Goal: Answer question/provide support

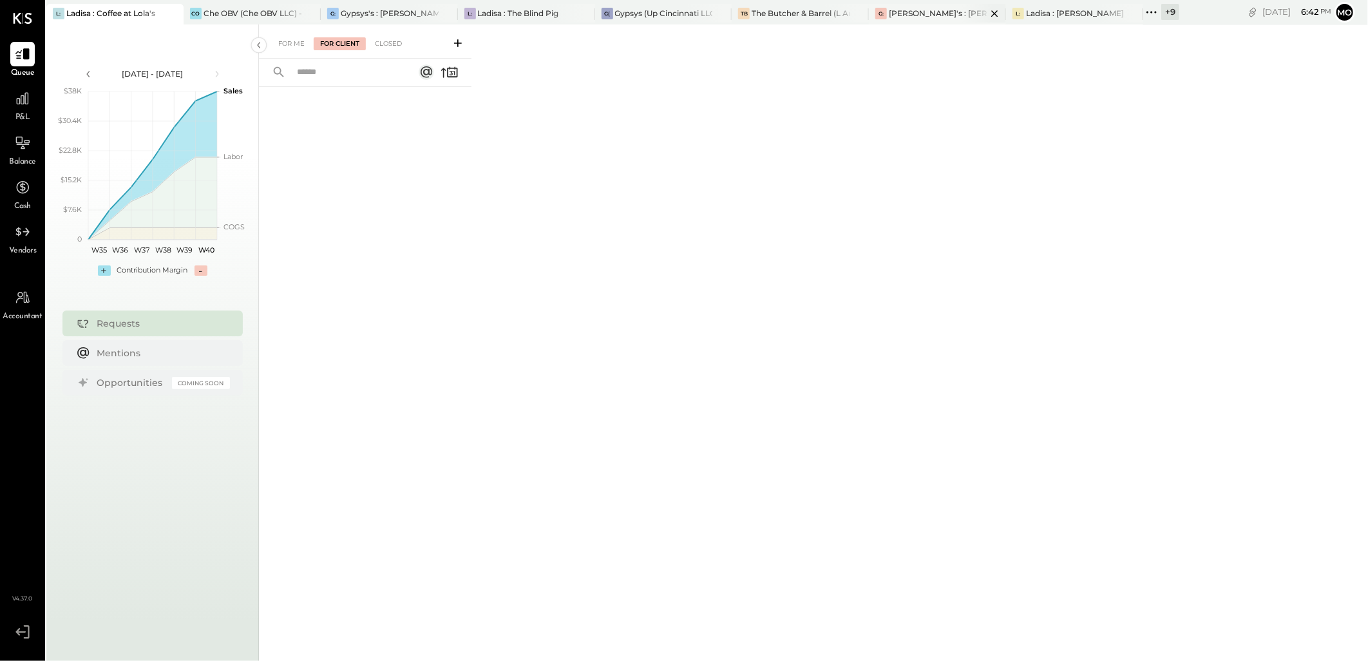
click at [915, 11] on div "[PERSON_NAME]'s : [PERSON_NAME]'s" at bounding box center [938, 13] width 98 height 11
click at [335, 35] on div "For Me For Client Closed" at bounding box center [365, 41] width 213 height 34
click at [356, 37] on div "For Client" at bounding box center [340, 43] width 52 height 13
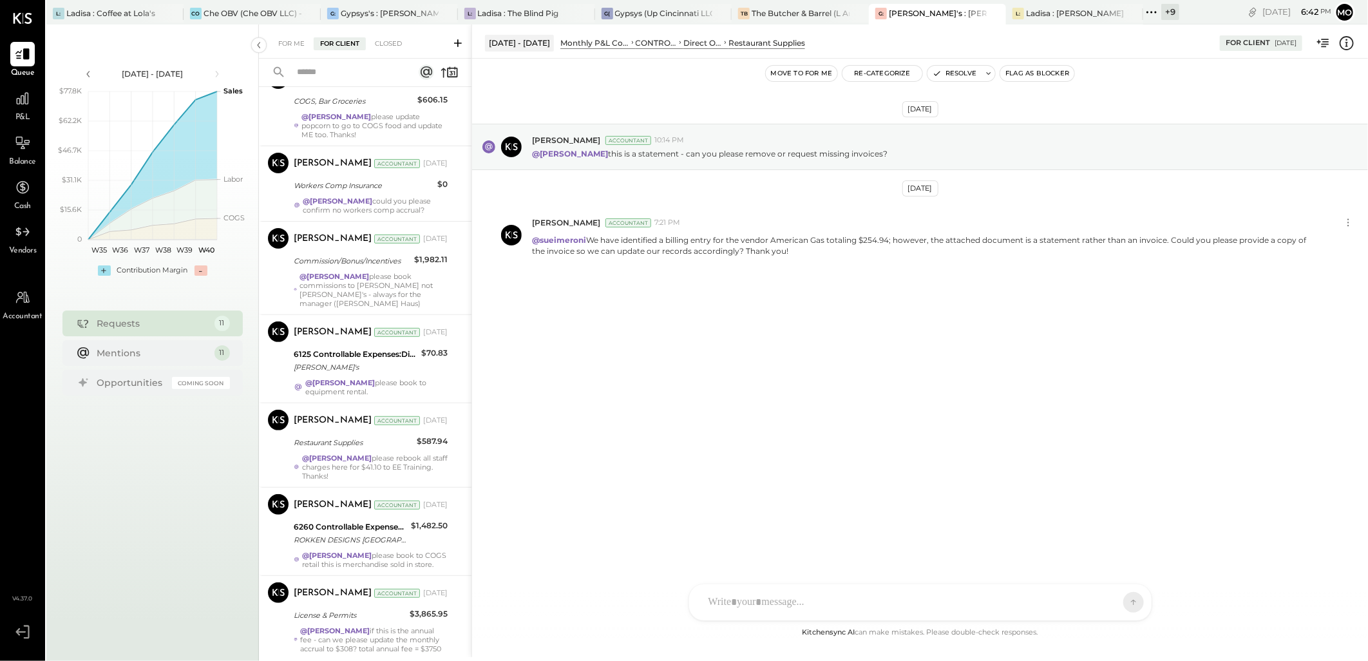
scroll to position [286, 0]
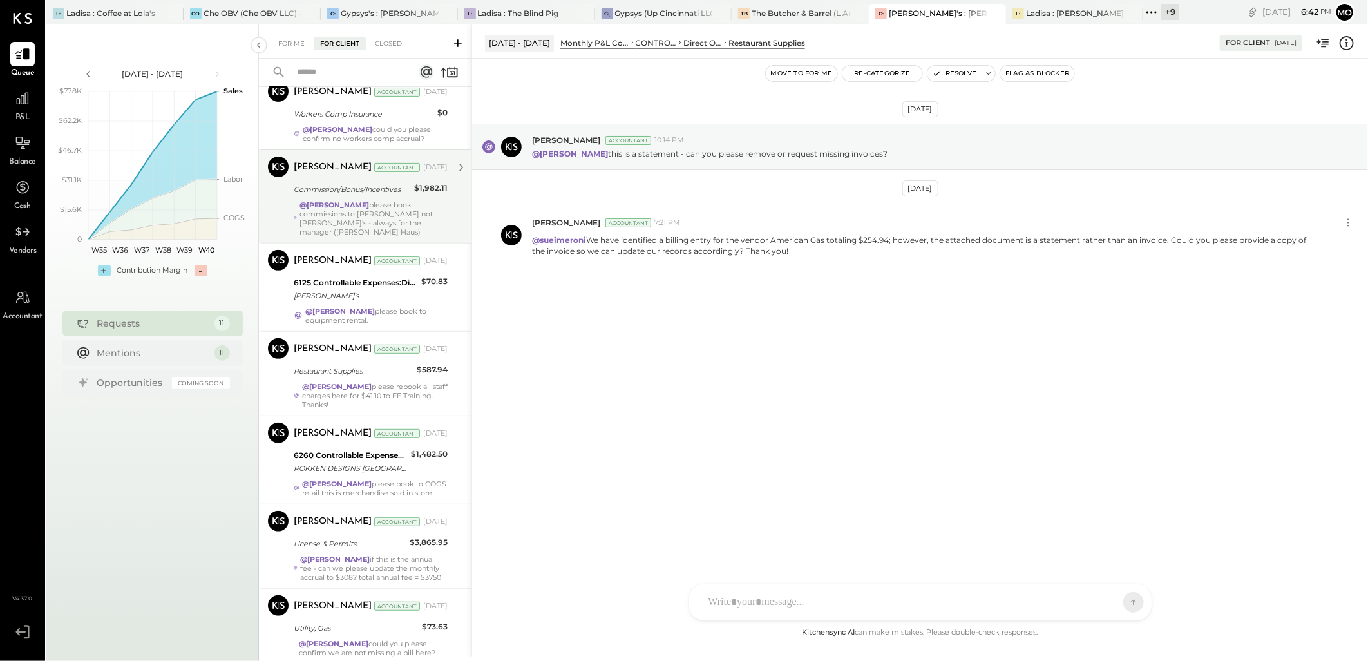
click at [432, 215] on div "@Mohammadsalkin Ansari please book commissions to [PERSON_NAME] not [PERSON_NAM…" at bounding box center [374, 218] width 148 height 36
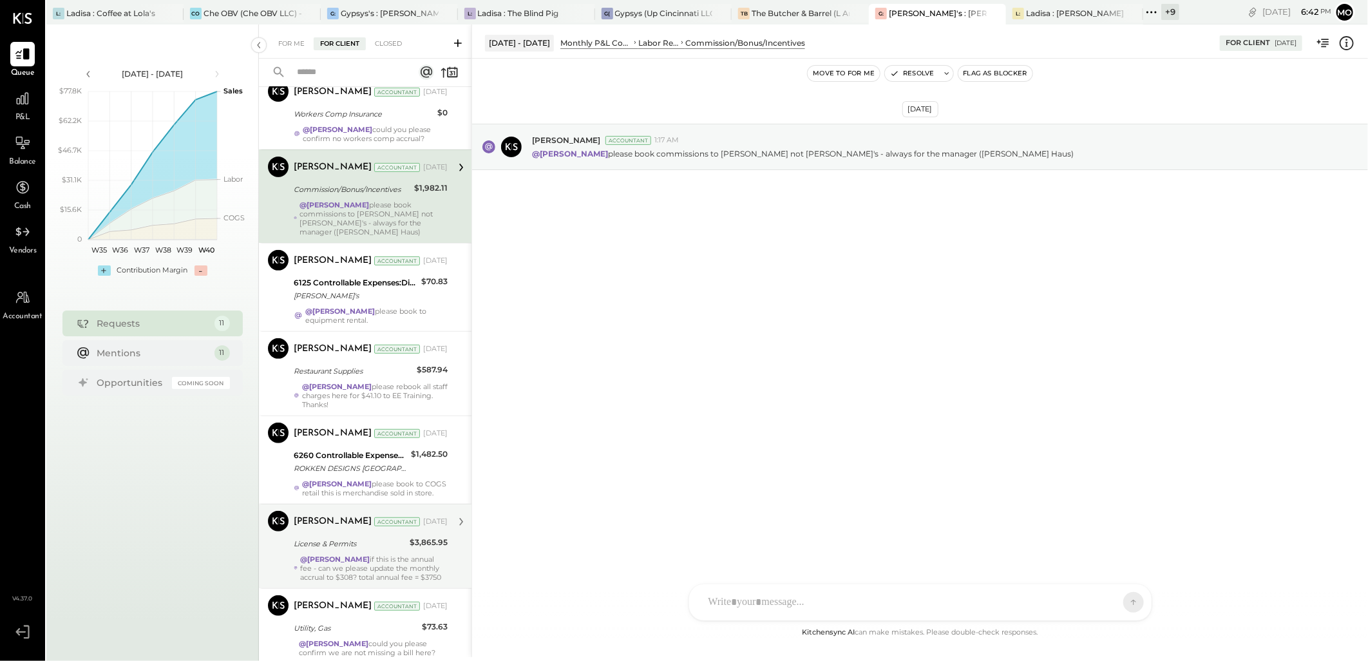
click at [370, 564] on strong "@[PERSON_NAME]" at bounding box center [335, 559] width 70 height 9
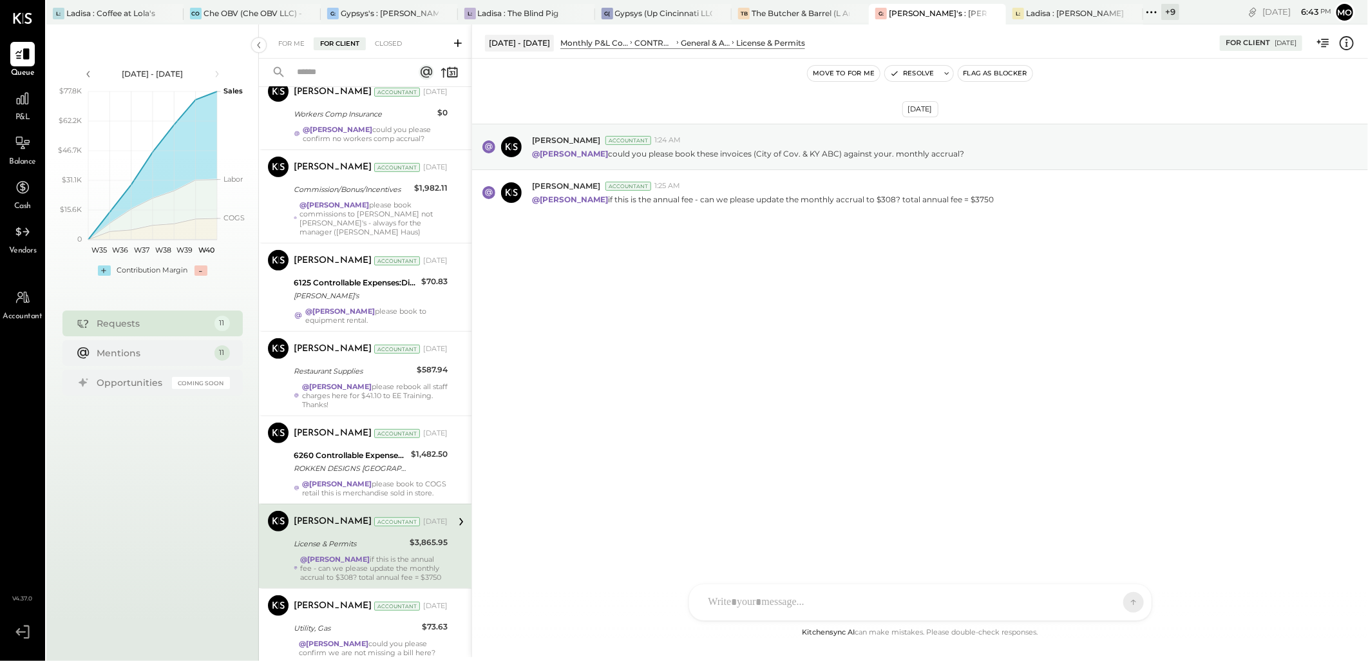
drag, startPoint x: 406, startPoint y: 198, endPoint x: 745, endPoint y: 294, distance: 352.8
click at [406, 196] on div "Commission/Bonus/Incentives" at bounding box center [352, 189] width 117 height 13
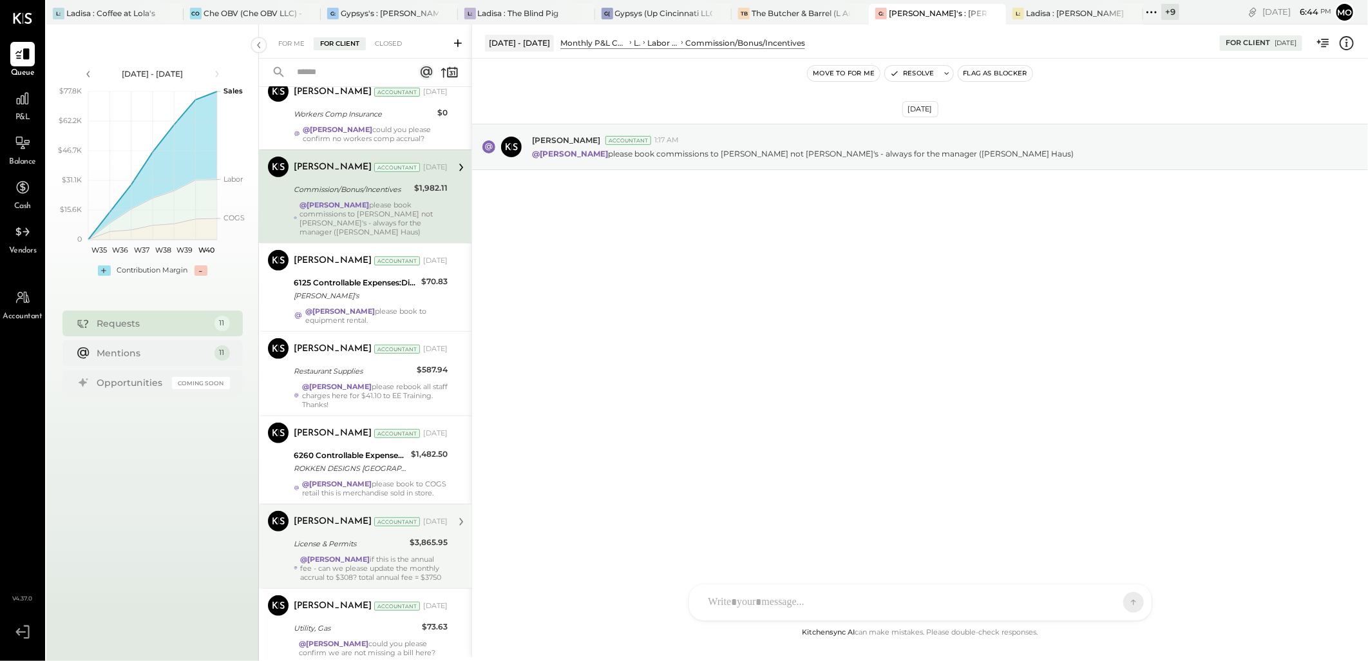
click at [764, 600] on div at bounding box center [909, 602] width 414 height 28
drag, startPoint x: 810, startPoint y: 485, endPoint x: 995, endPoint y: 462, distance: 186.3
click at [810, 484] on div "MB [PERSON_NAME]" at bounding box center [795, 492] width 148 height 26
click at [1121, 600] on icon at bounding box center [1123, 601] width 12 height 13
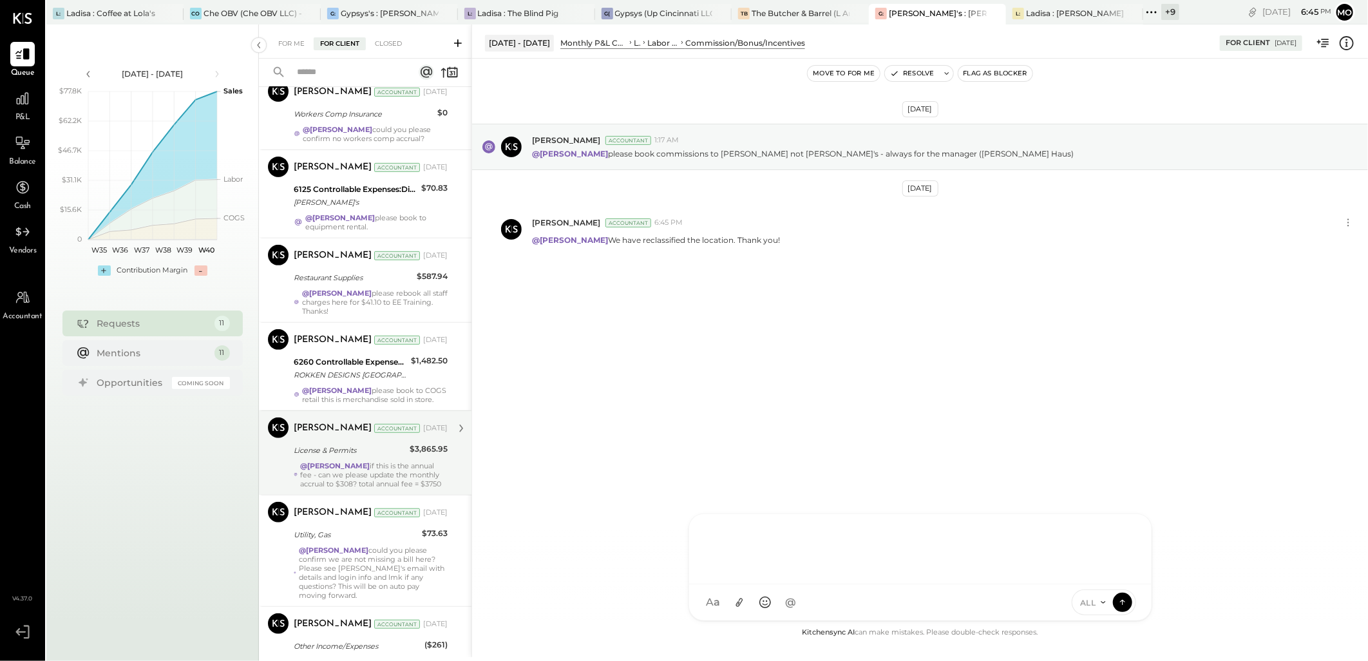
scroll to position [549, 0]
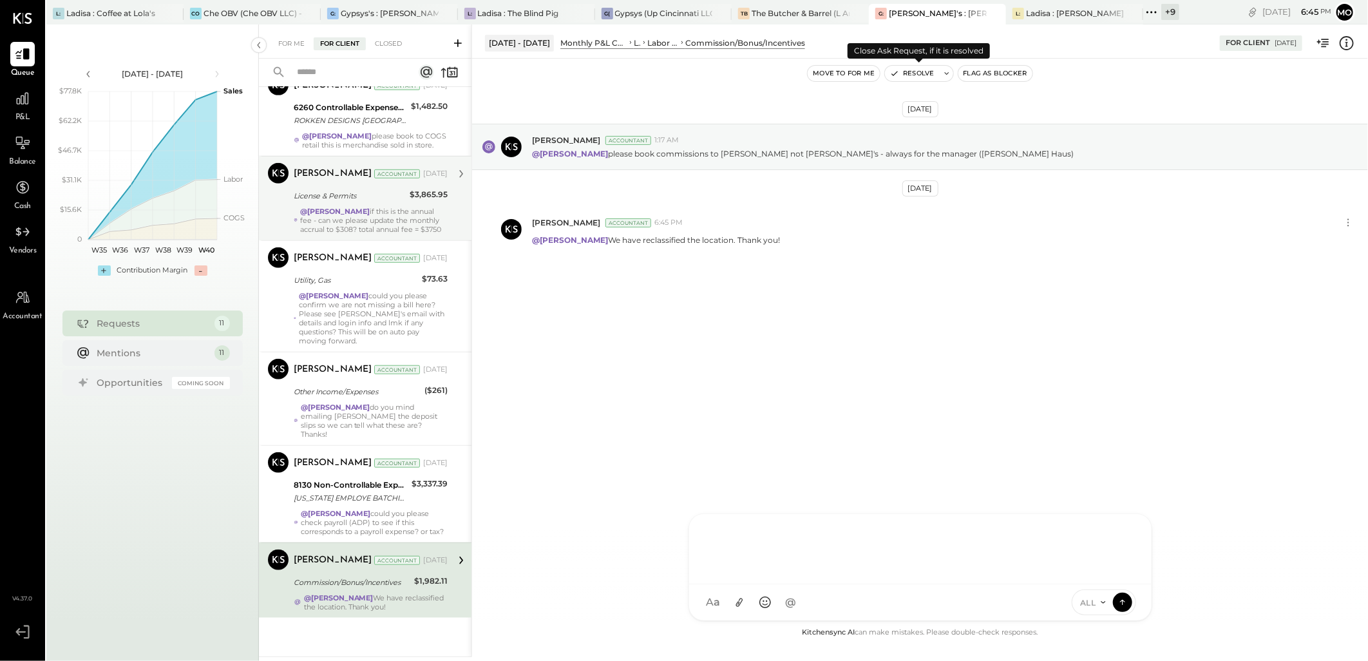
click at [912, 75] on button "Resolve" at bounding box center [912, 73] width 54 height 15
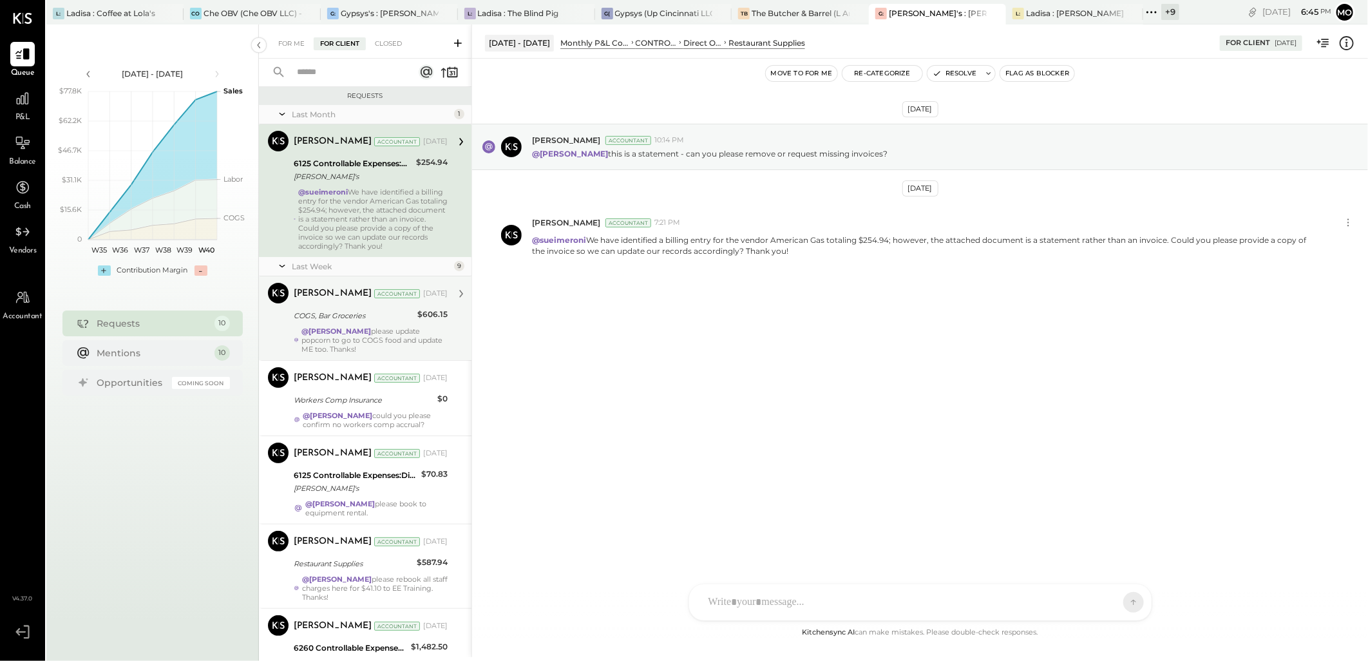
click at [368, 321] on div "COGS, Bar Groceries" at bounding box center [354, 315] width 120 height 13
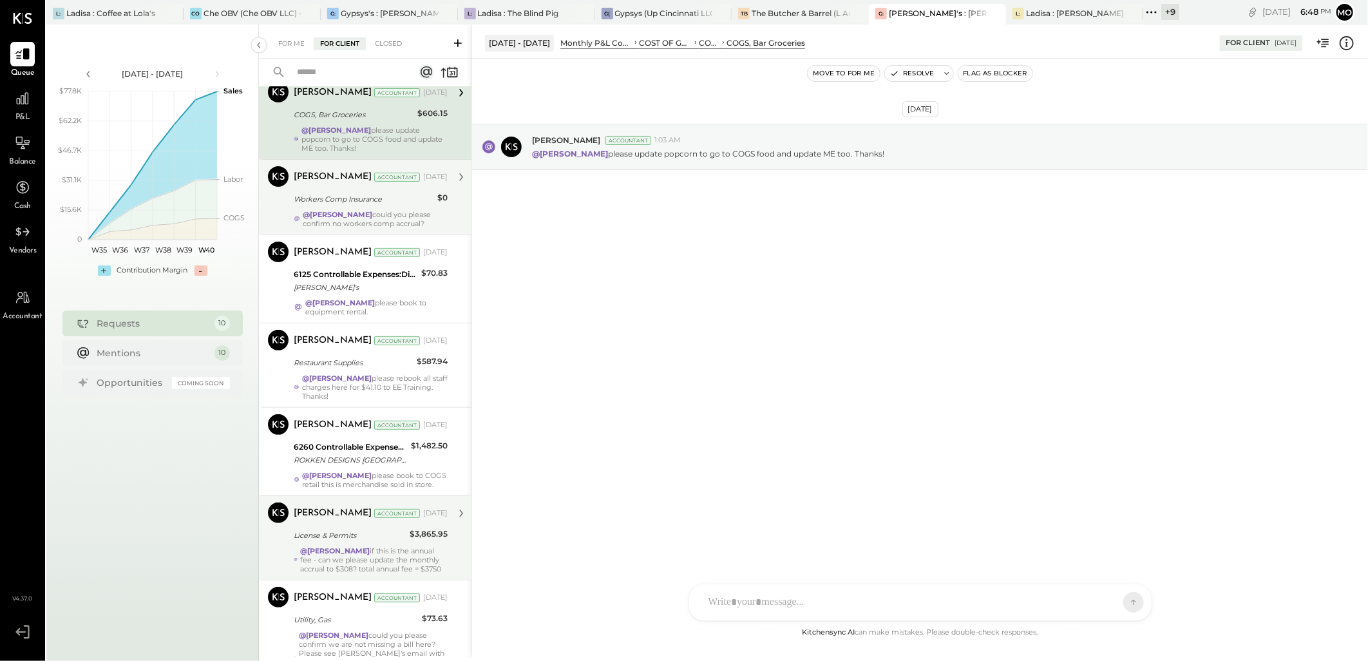
scroll to position [215, 0]
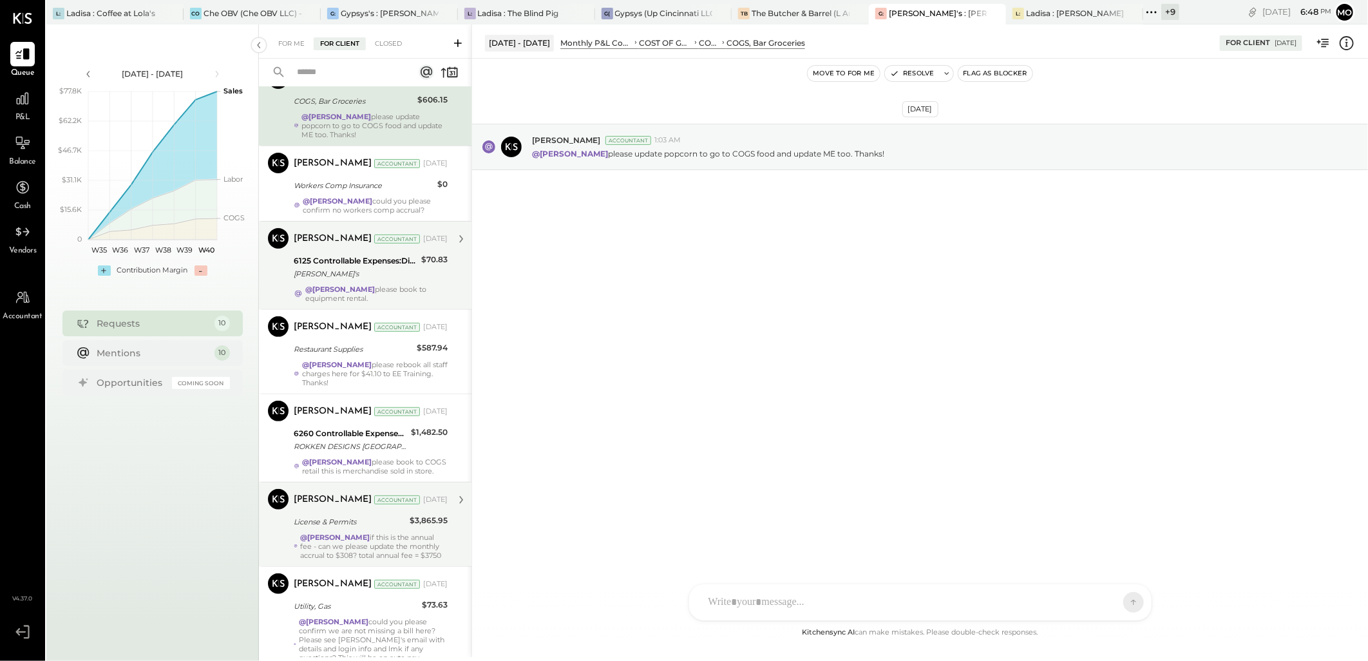
click at [375, 294] on strong "@[PERSON_NAME]" at bounding box center [340, 289] width 70 height 9
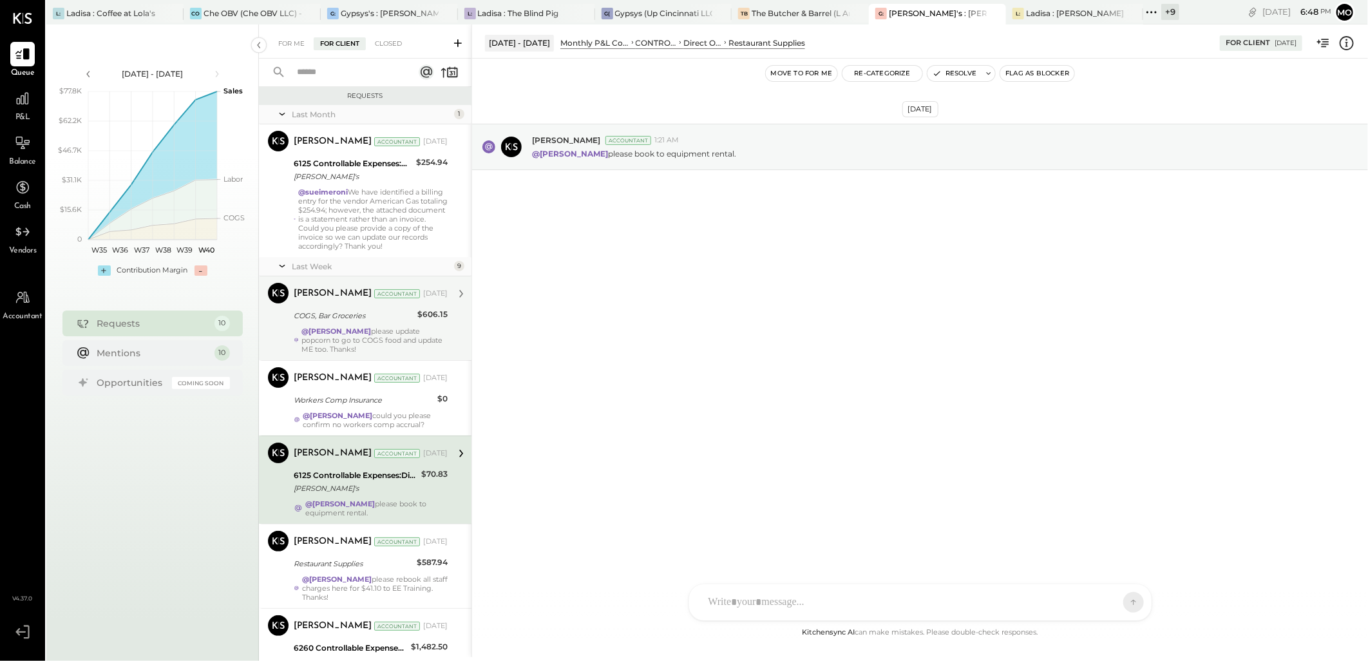
click at [352, 319] on div "COGS, Bar Groceries" at bounding box center [354, 315] width 120 height 13
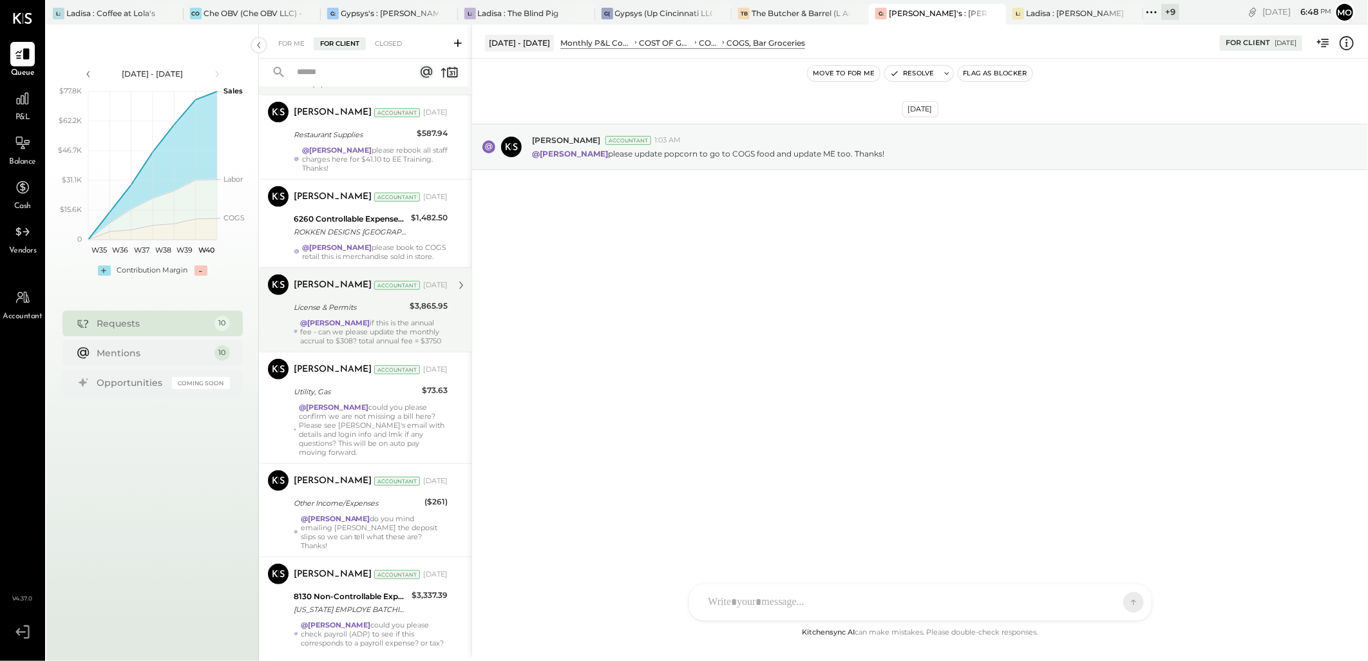
scroll to position [473, 0]
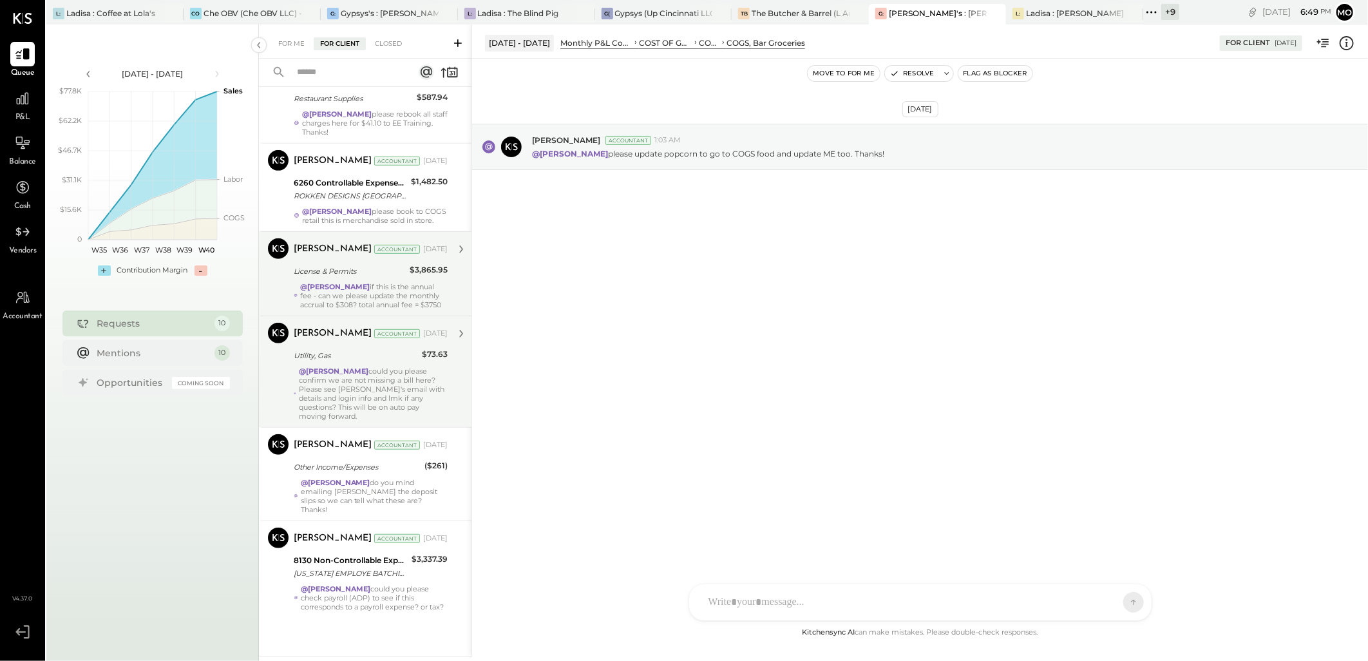
click at [354, 398] on div "@[PERSON_NAME] could you please confirm we are not missing a bill here? Please …" at bounding box center [373, 394] width 149 height 54
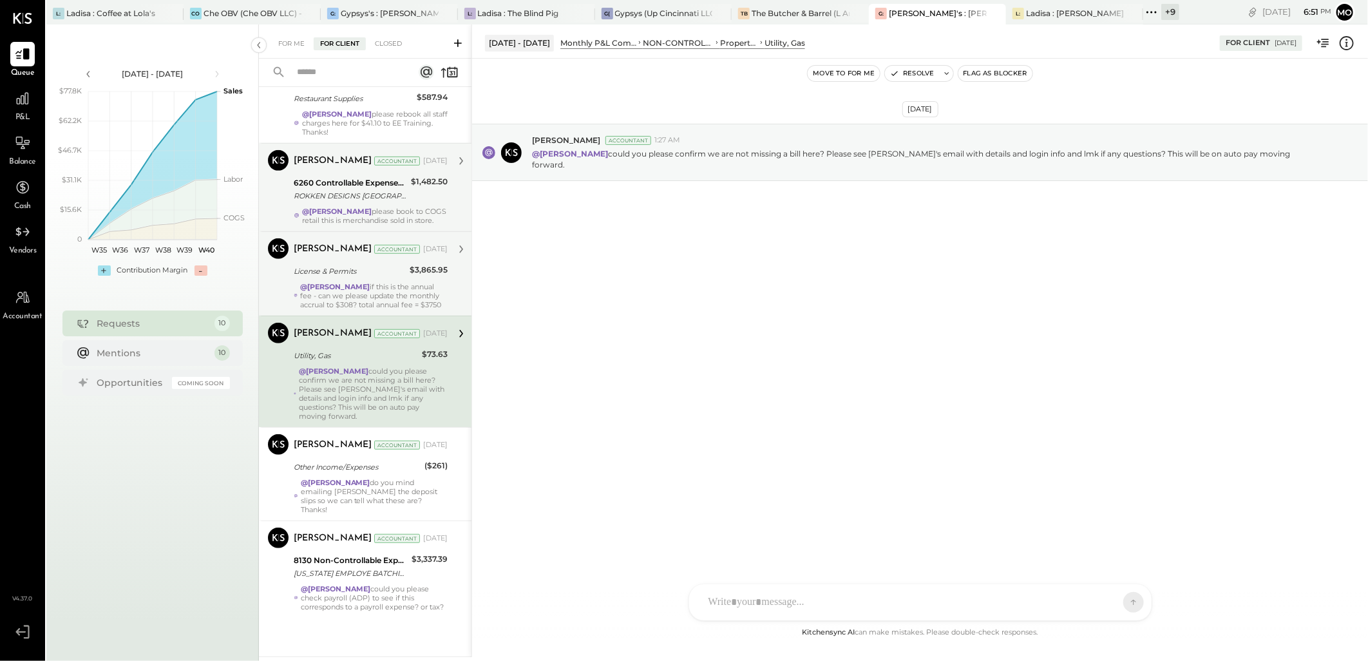
click at [374, 182] on div "6260 Controllable Expenses:Marketing & Advertising:Advertising & Promotions" at bounding box center [350, 182] width 113 height 13
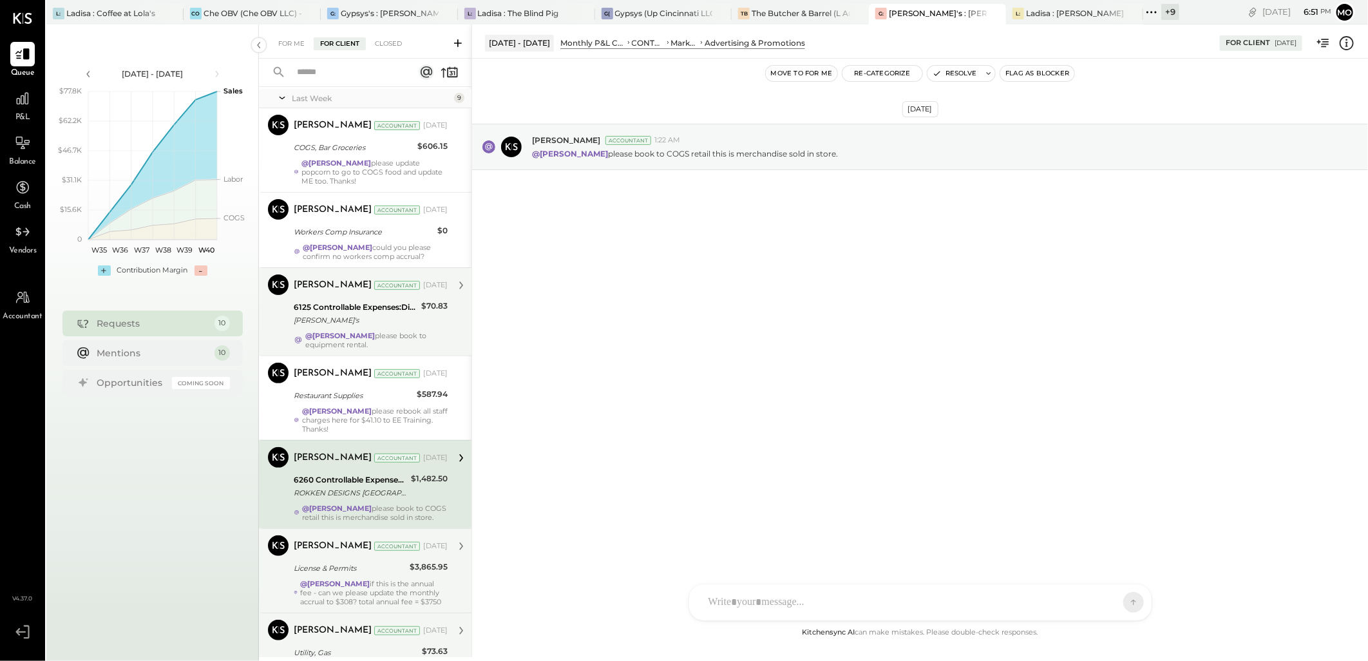
scroll to position [116, 0]
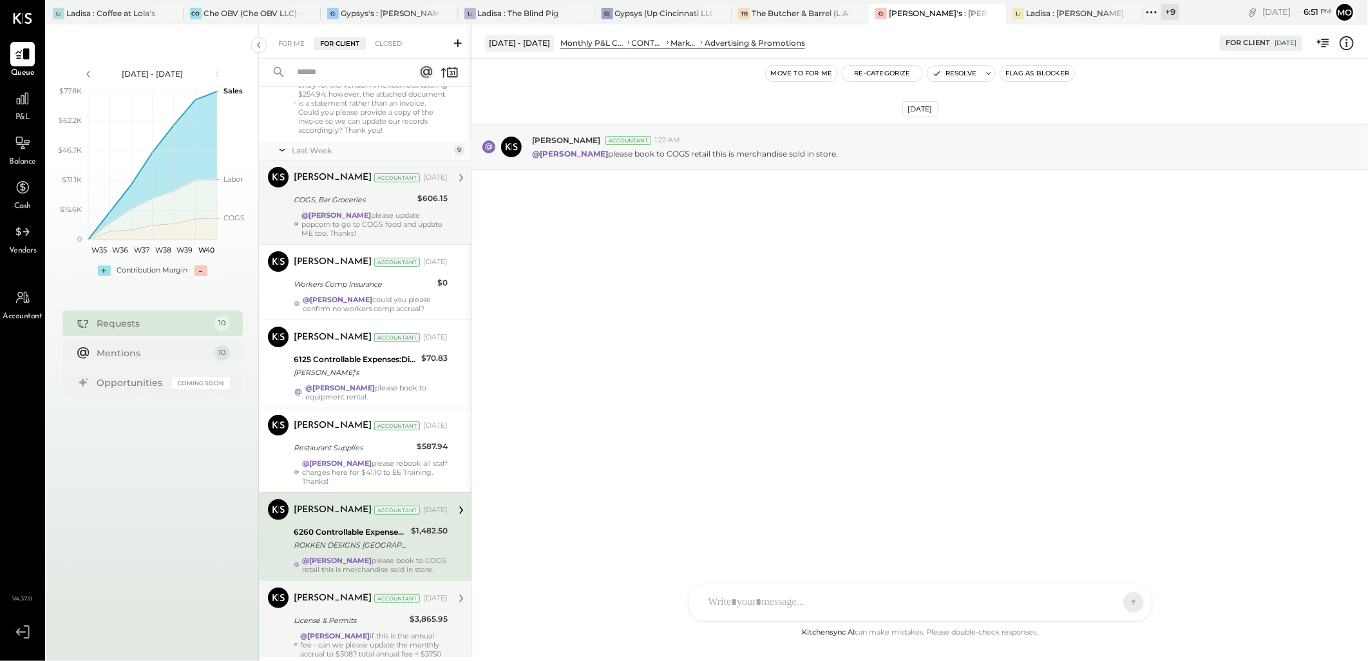
click at [408, 220] on div "@Mohammadsalkin Ansari please update popcorn to go to COGS food and update ME t…" at bounding box center [374, 224] width 146 height 27
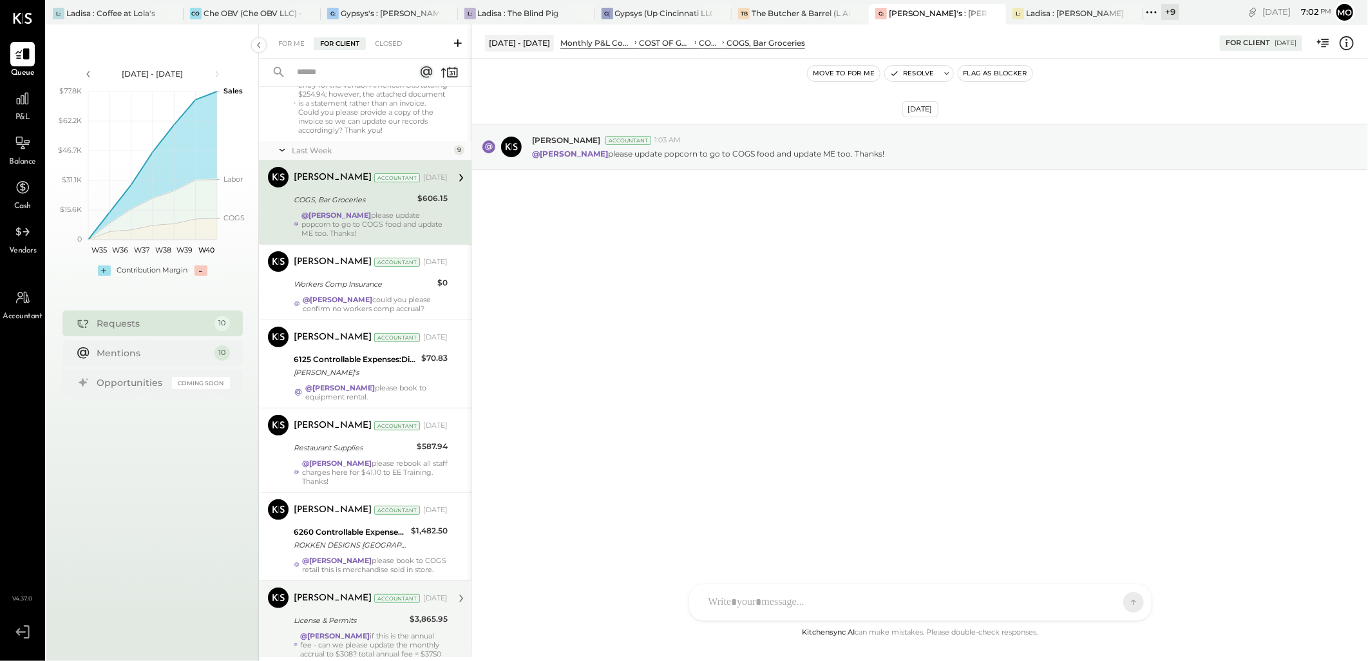
click at [759, 596] on div at bounding box center [909, 602] width 414 height 28
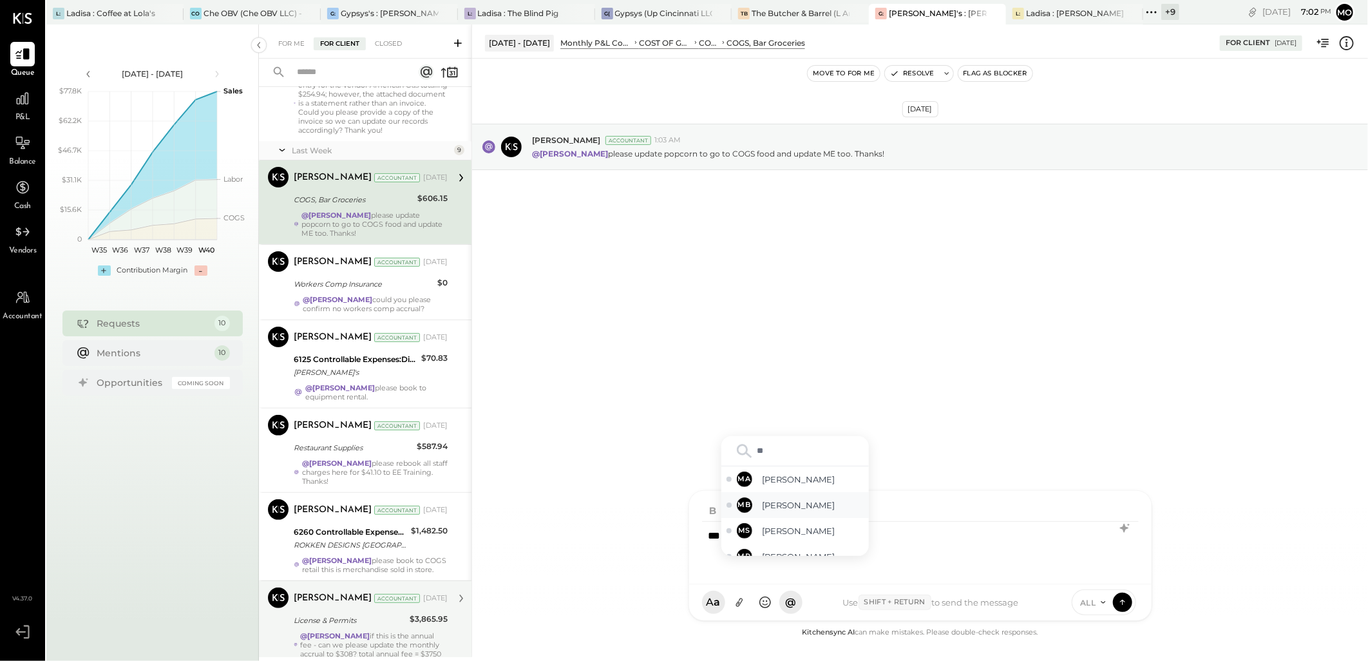
click at [834, 504] on div "MB [PERSON_NAME]" at bounding box center [795, 505] width 148 height 26
drag, startPoint x: 906, startPoint y: 536, endPoint x: 913, endPoint y: 535, distance: 6.5
click at [906, 535] on div "**********" at bounding box center [920, 548] width 437 height 52
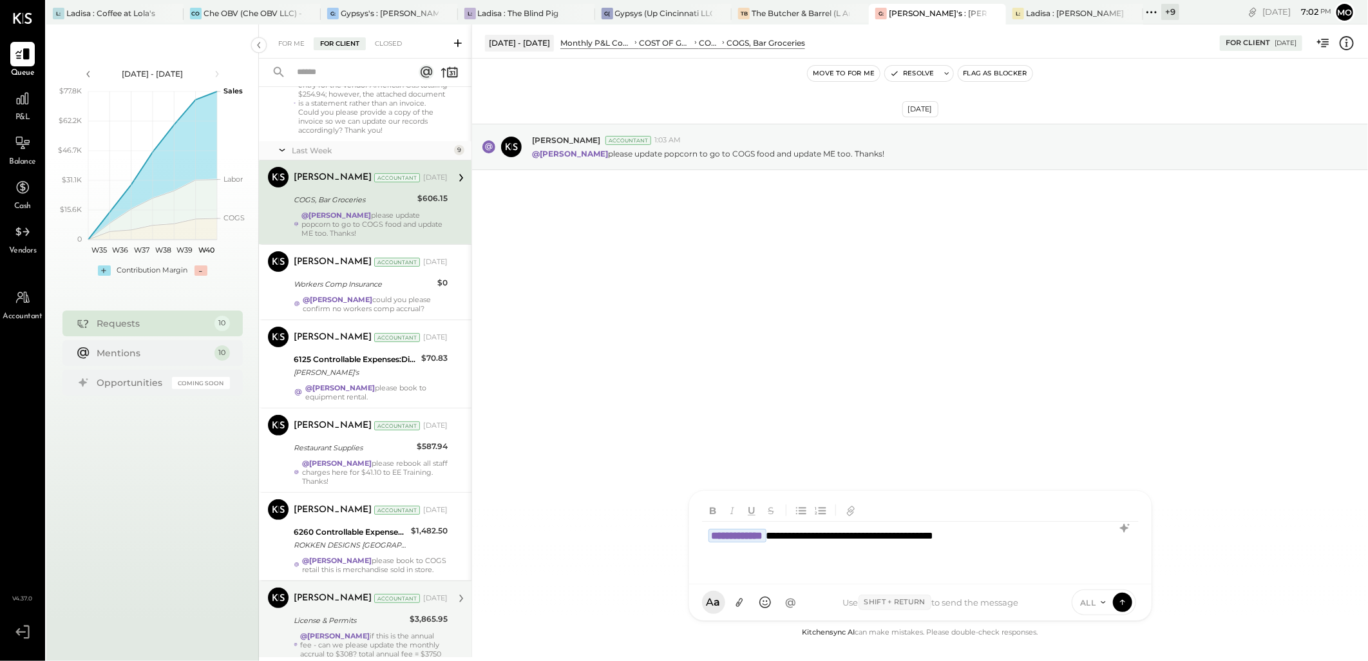
click at [1026, 537] on div "**********" at bounding box center [920, 548] width 437 height 52
click at [1128, 602] on icon at bounding box center [1123, 601] width 12 height 13
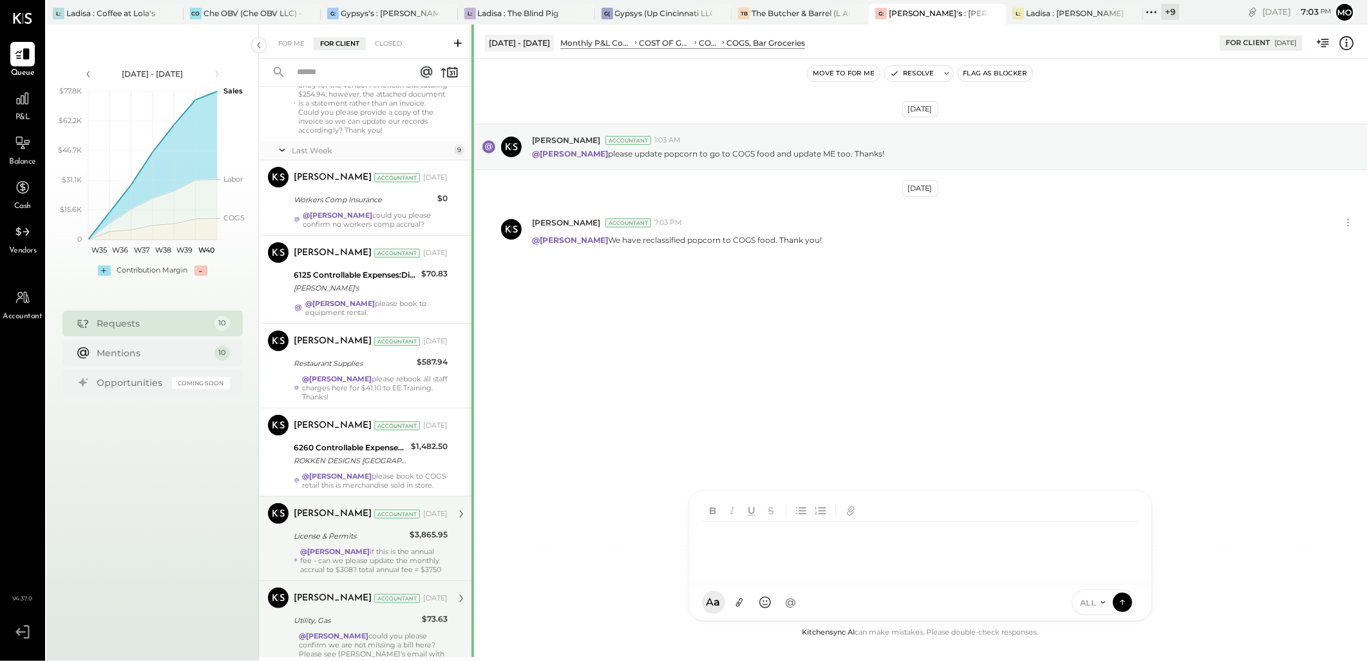
scroll to position [465, 0]
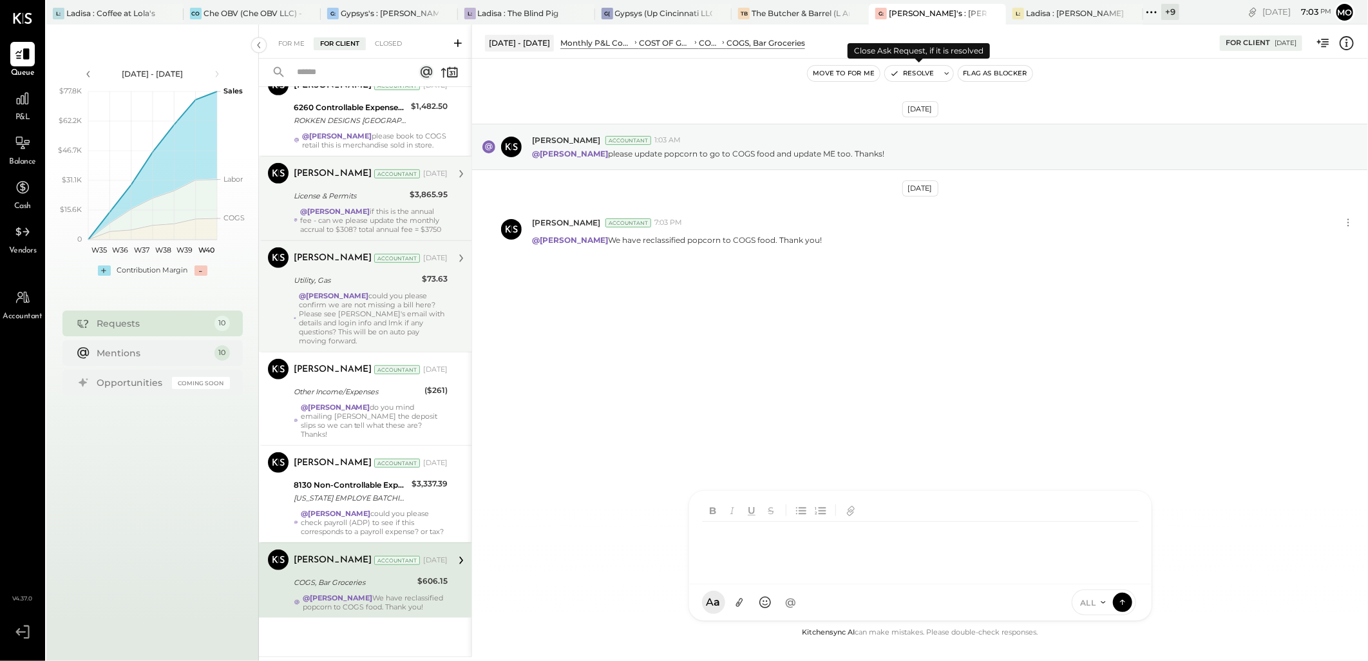
click at [915, 76] on button "Resolve" at bounding box center [912, 73] width 54 height 15
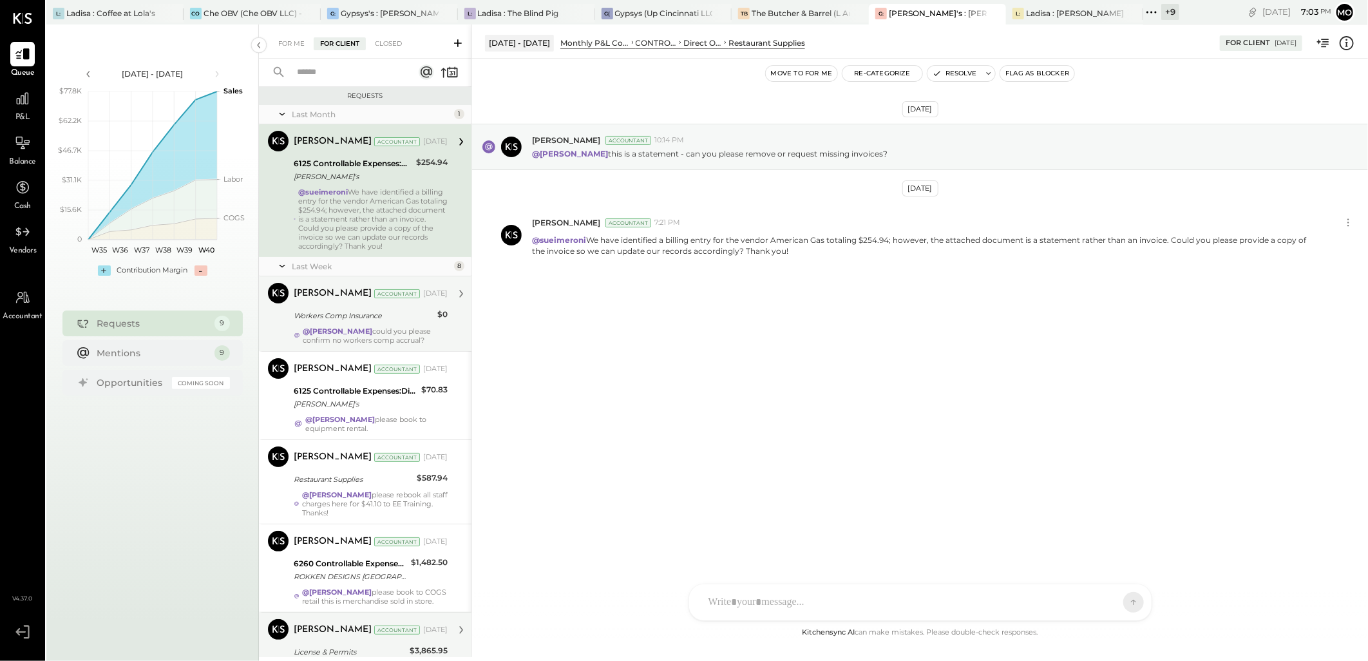
click at [410, 313] on div "Workers Comp Insurance" at bounding box center [364, 315] width 140 height 13
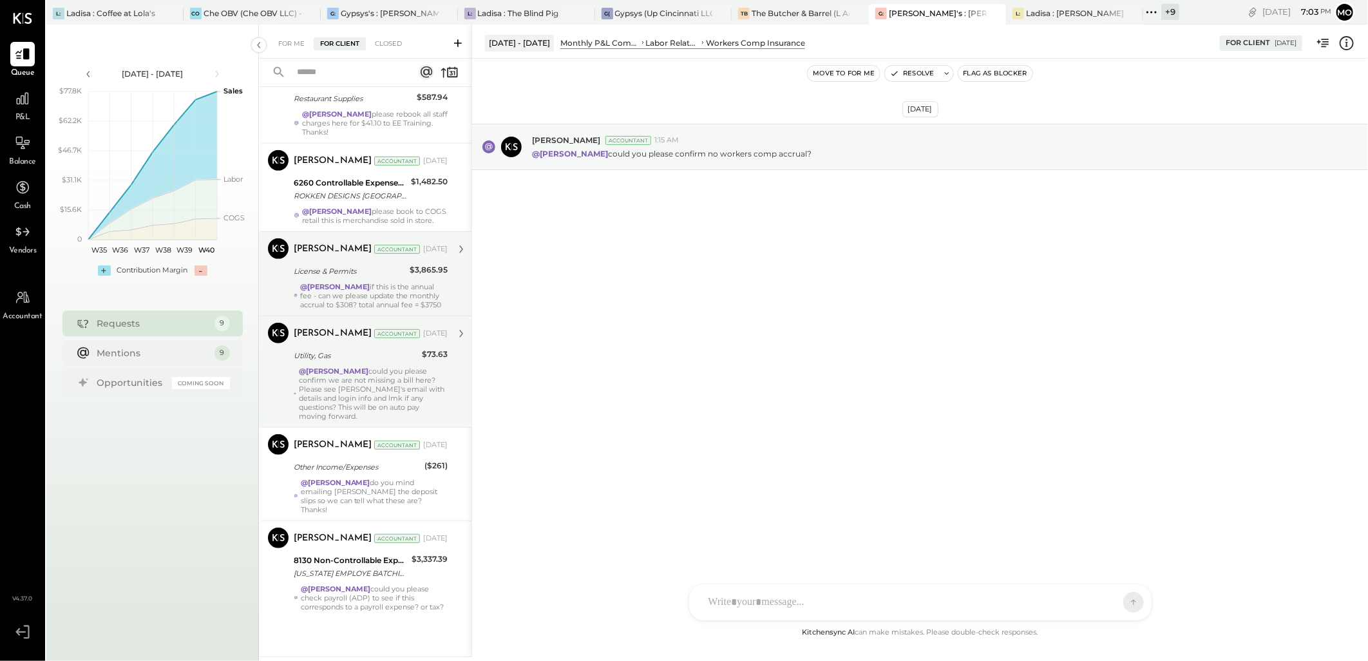
scroll to position [389, 0]
click at [382, 309] on div "@Mohammadsalkin Ansari if this is the annual fee - can we please update the mon…" at bounding box center [374, 295] width 148 height 27
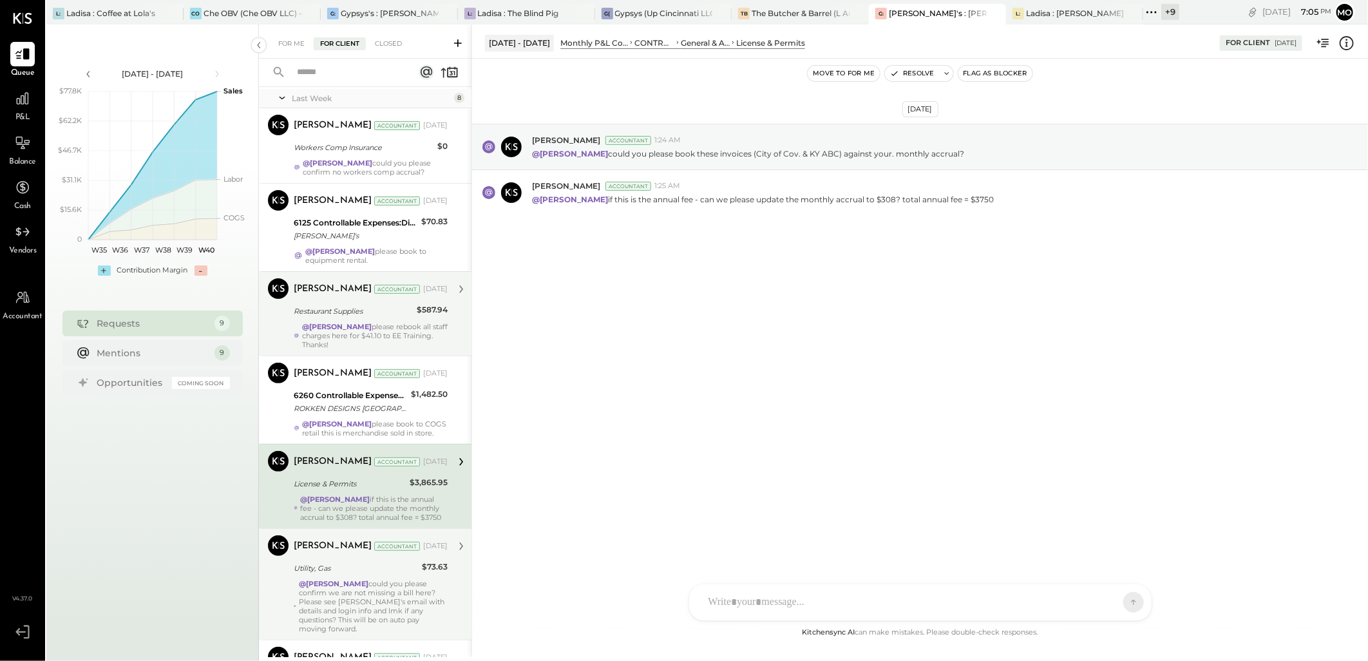
scroll to position [175, 0]
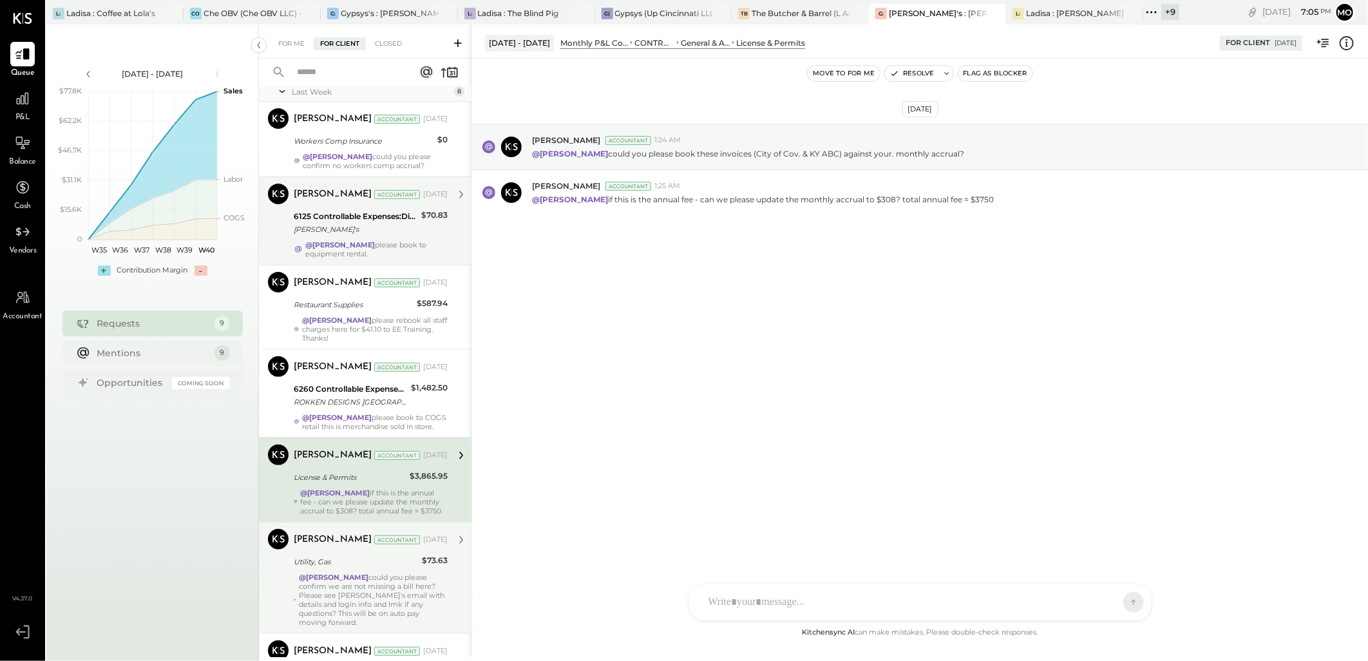
click at [365, 223] on div "6125 Controllable Expenses:Direct Operating Expenses:Restaurant Supplies" at bounding box center [356, 216] width 124 height 13
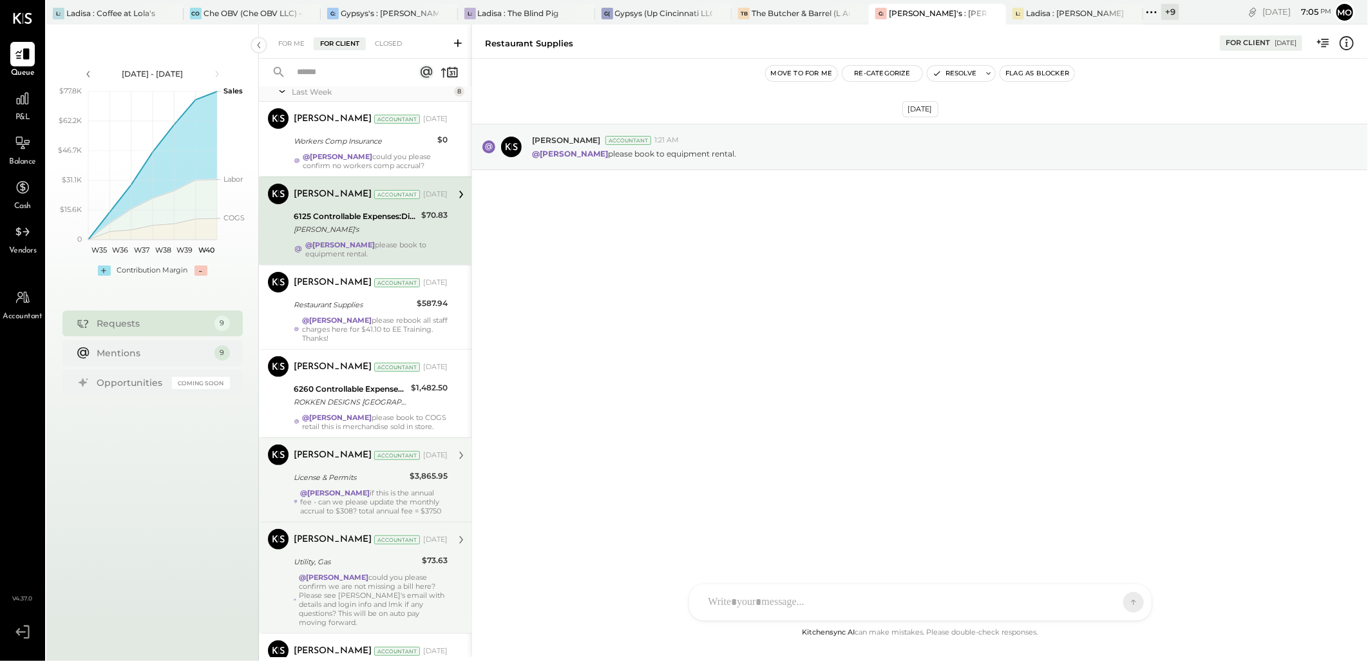
click at [467, 242] on div "[PERSON_NAME] Accountant [PERSON_NAME] Accountant [DATE] 6125 Controllable Expe…" at bounding box center [365, 220] width 213 height 88
drag, startPoint x: 710, startPoint y: 594, endPoint x: 731, endPoint y: 593, distance: 20.6
click at [710, 594] on div at bounding box center [909, 602] width 414 height 28
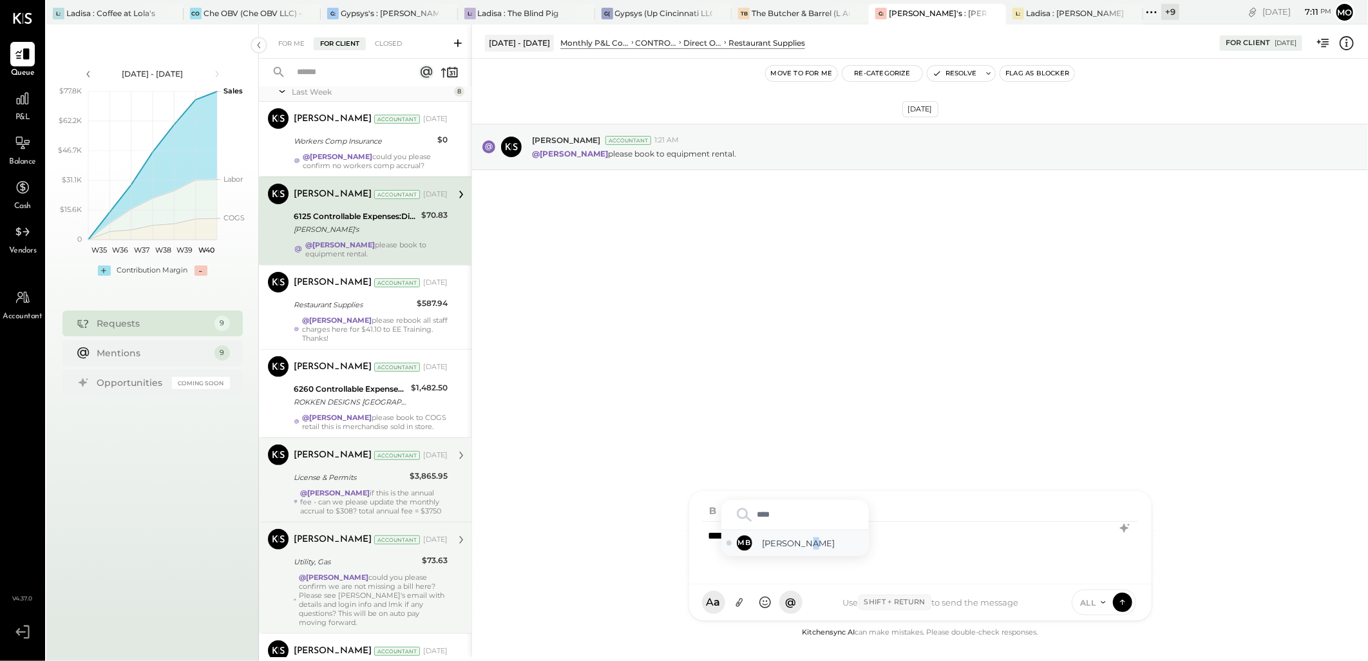
drag, startPoint x: 805, startPoint y: 543, endPoint x: 936, endPoint y: 524, distance: 132.2
click at [804, 543] on span "[PERSON_NAME]" at bounding box center [813, 543] width 101 height 12
click at [1121, 608] on icon at bounding box center [1123, 601] width 12 height 13
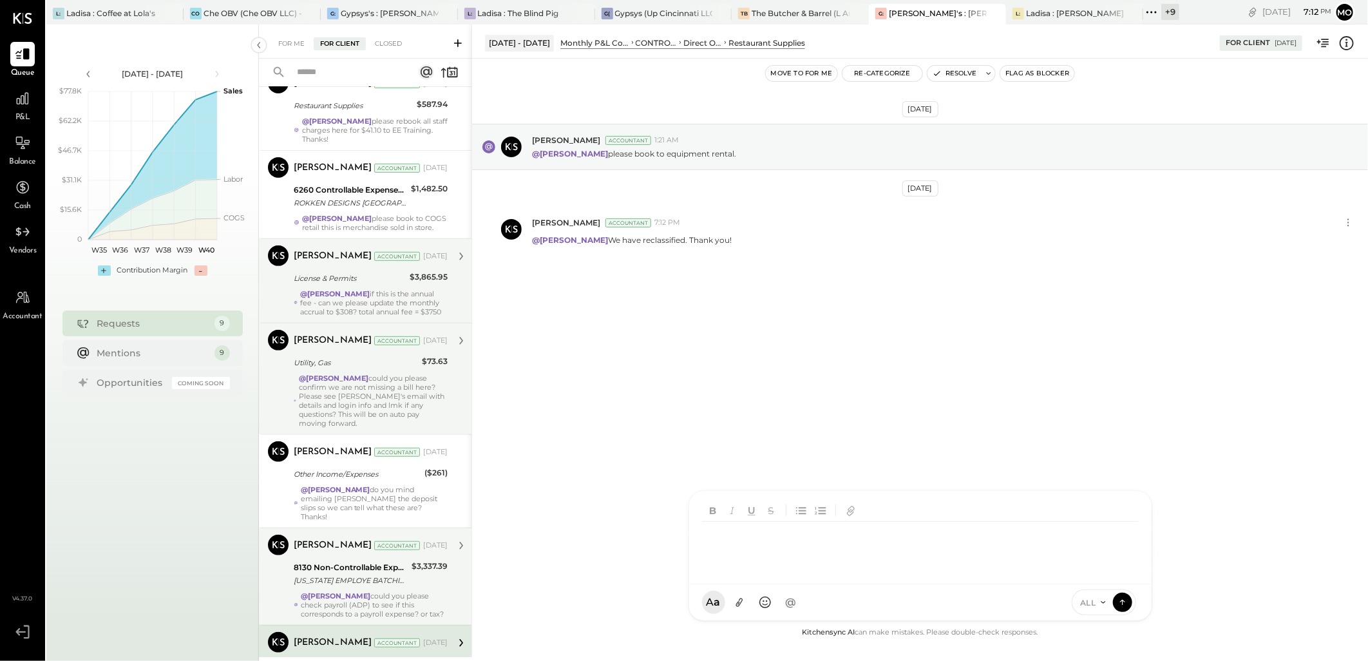
scroll to position [389, 0]
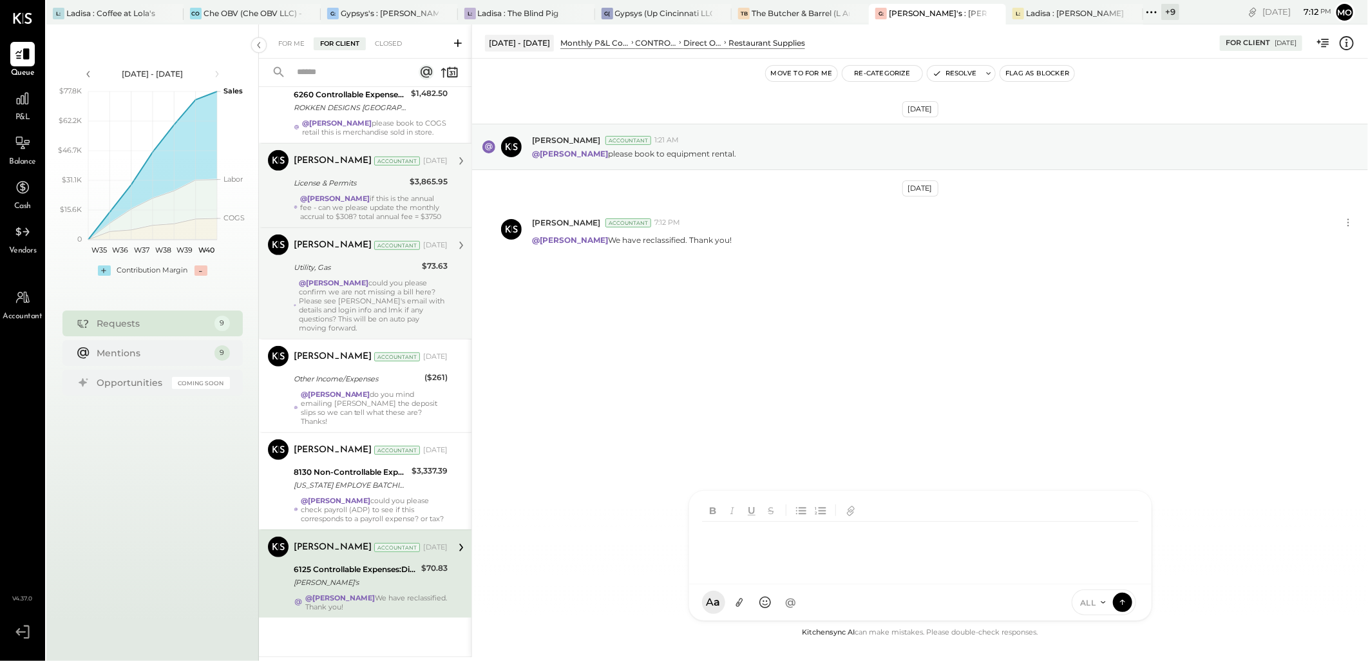
click at [413, 593] on div "@[PERSON_NAME] We have reclassified. Thank you!" at bounding box center [376, 602] width 142 height 18
click at [962, 72] on button "Resolve" at bounding box center [955, 73] width 54 height 15
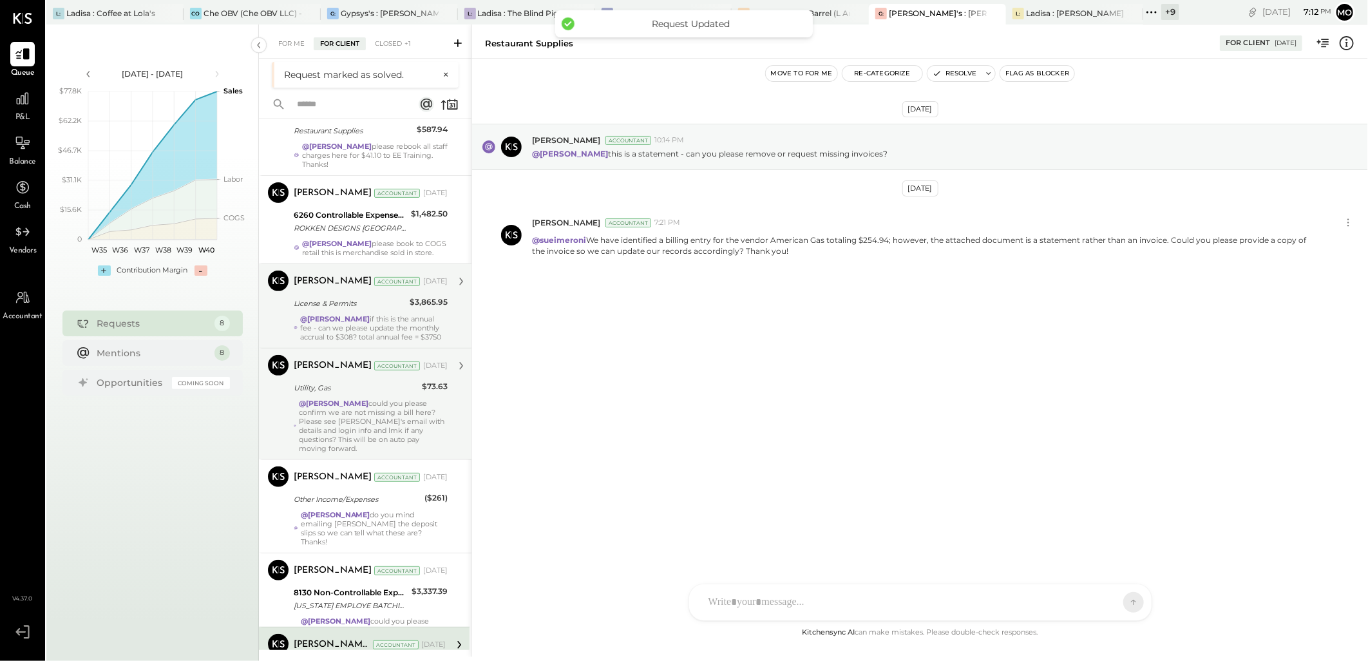
scroll to position [301, 0]
click at [405, 416] on div "@[PERSON_NAME] could you please confirm we are not missing a bill here? Please …" at bounding box center [373, 426] width 149 height 54
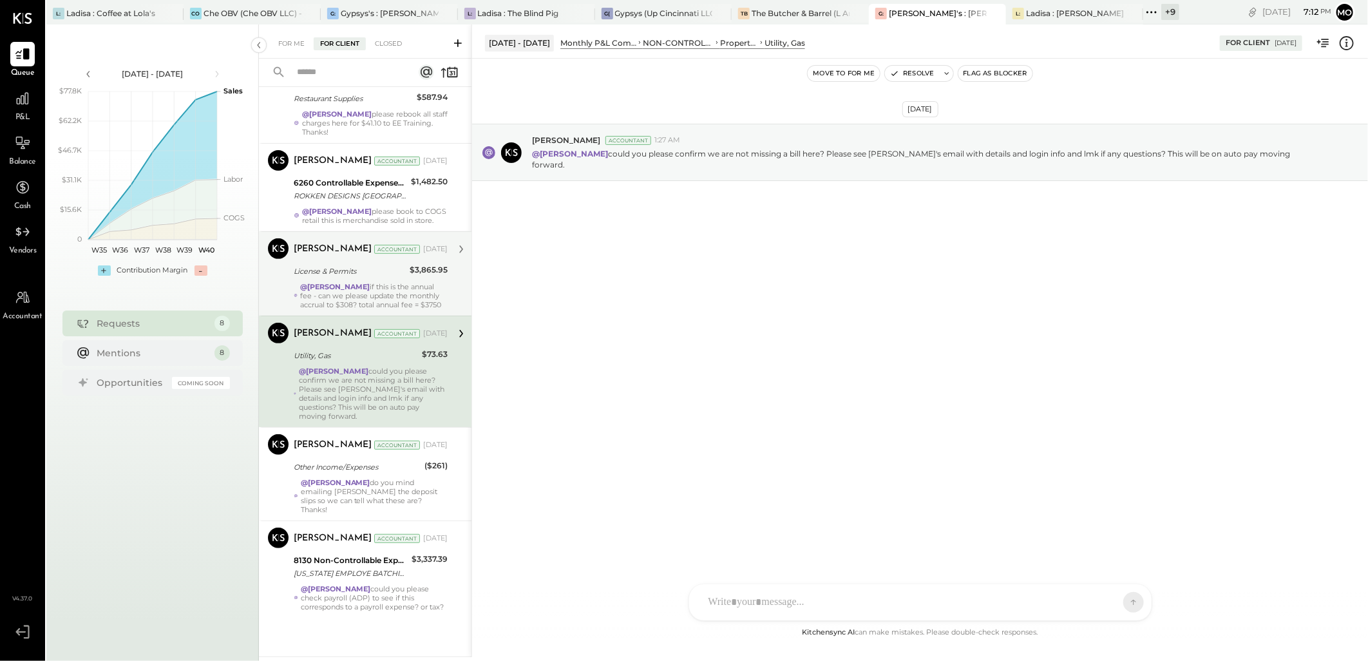
drag, startPoint x: 404, startPoint y: 486, endPoint x: 504, endPoint y: 446, distance: 108.4
click at [404, 486] on div "@Mohammadsalkin Ansari do you mind emailing [PERSON_NAME] the deposit slips so …" at bounding box center [374, 496] width 147 height 36
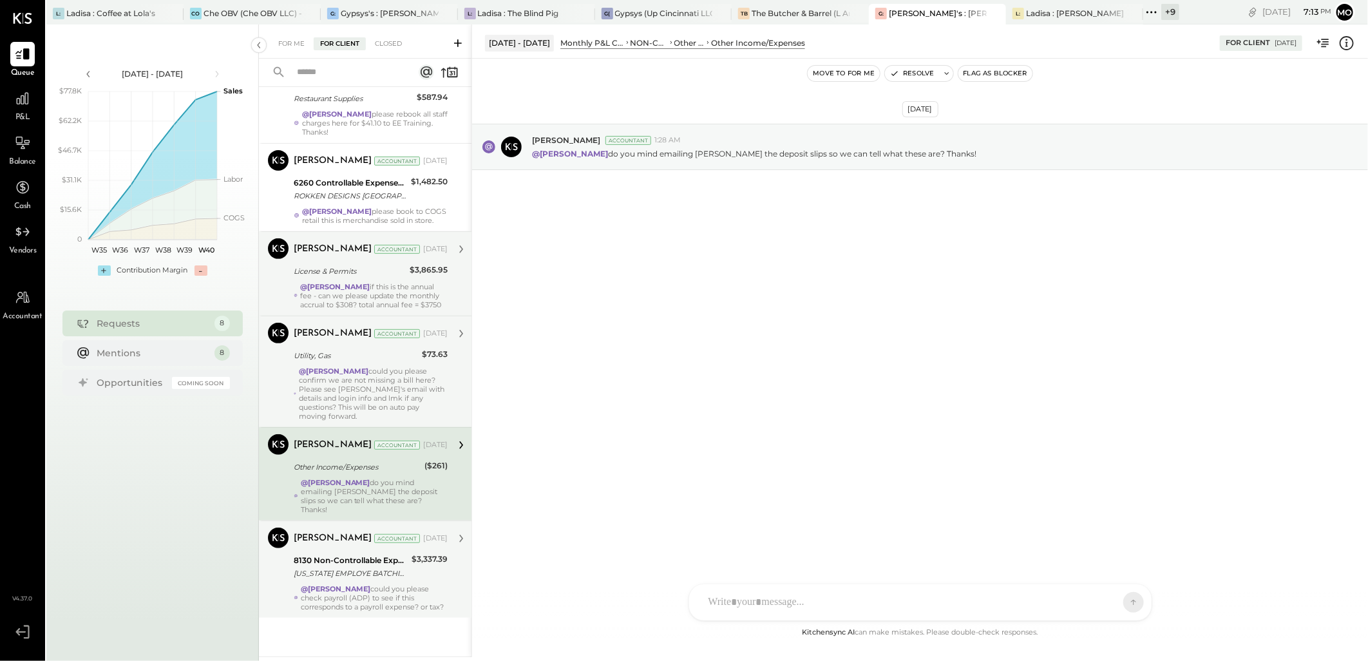
click at [403, 585] on div "@[PERSON_NAME] could you please check payroll (ADP) to see if this corresponds …" at bounding box center [374, 597] width 147 height 27
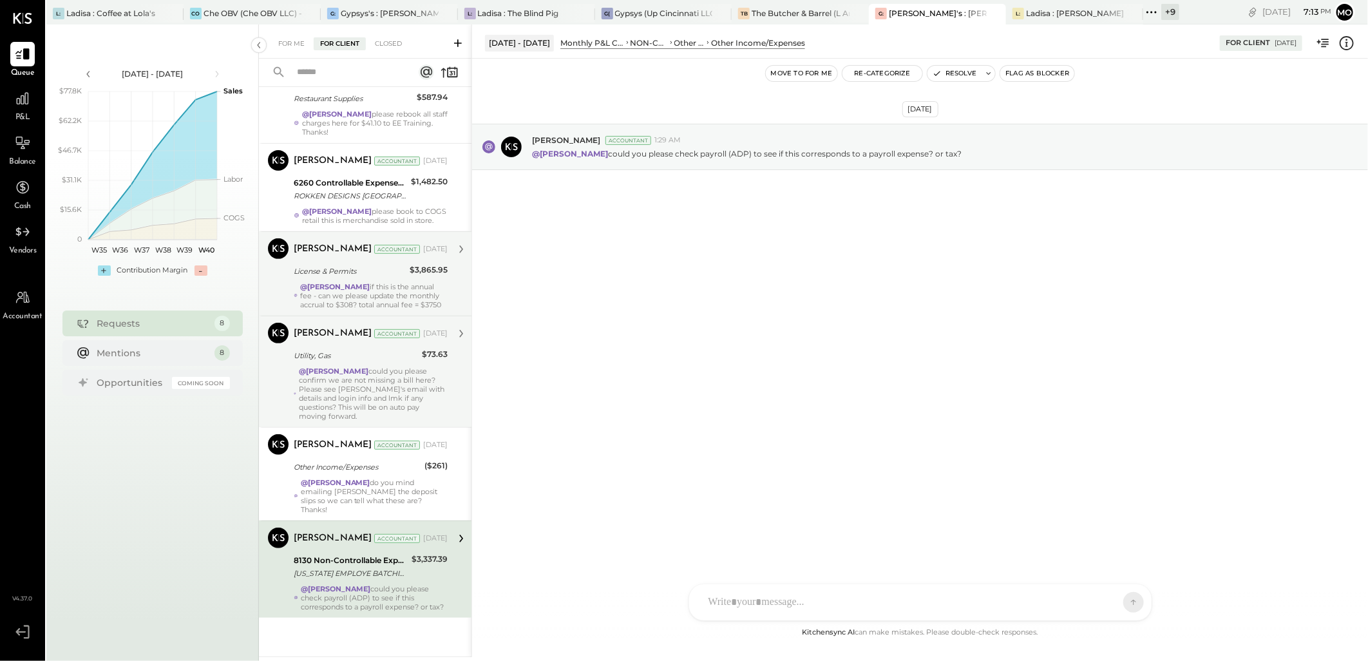
drag, startPoint x: 433, startPoint y: 493, endPoint x: 474, endPoint y: 484, distance: 42.1
click at [433, 493] on div "@Mohammadsalkin Ansari do you mind emailing [PERSON_NAME] the deposit slips so …" at bounding box center [374, 496] width 147 height 36
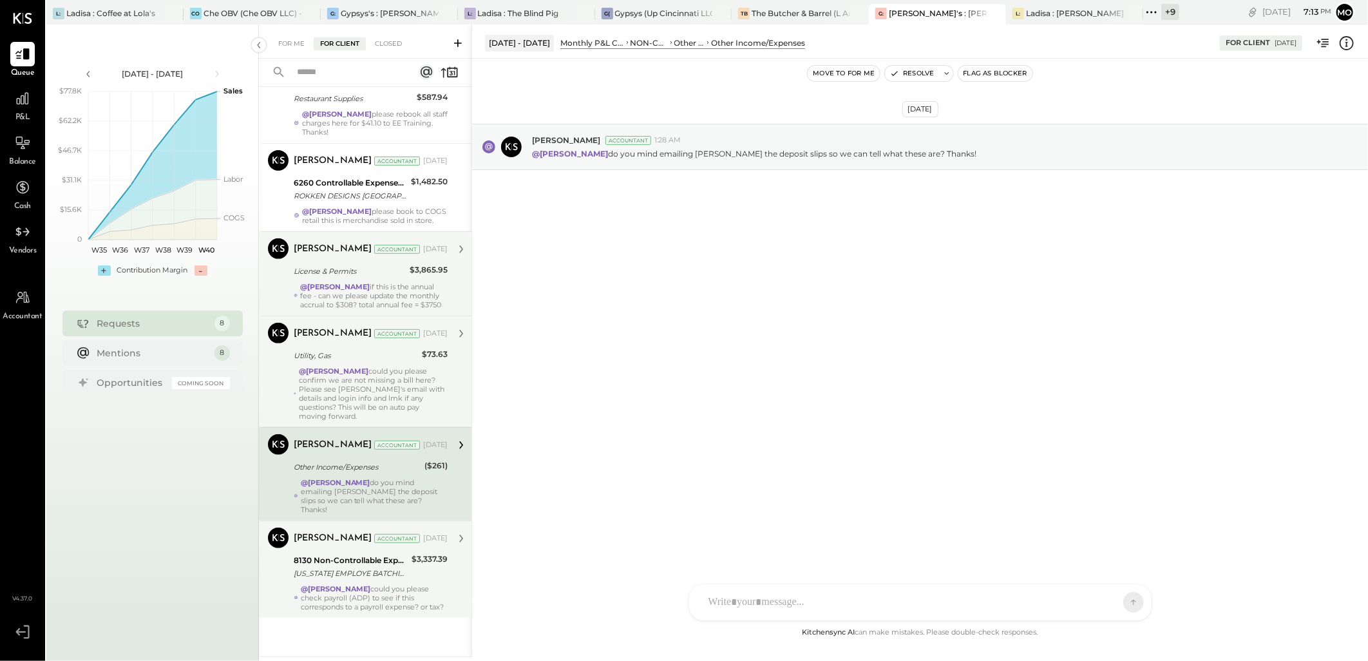
click at [385, 394] on div "@[PERSON_NAME] could you please confirm we are not missing a bill here? Please …" at bounding box center [373, 394] width 149 height 54
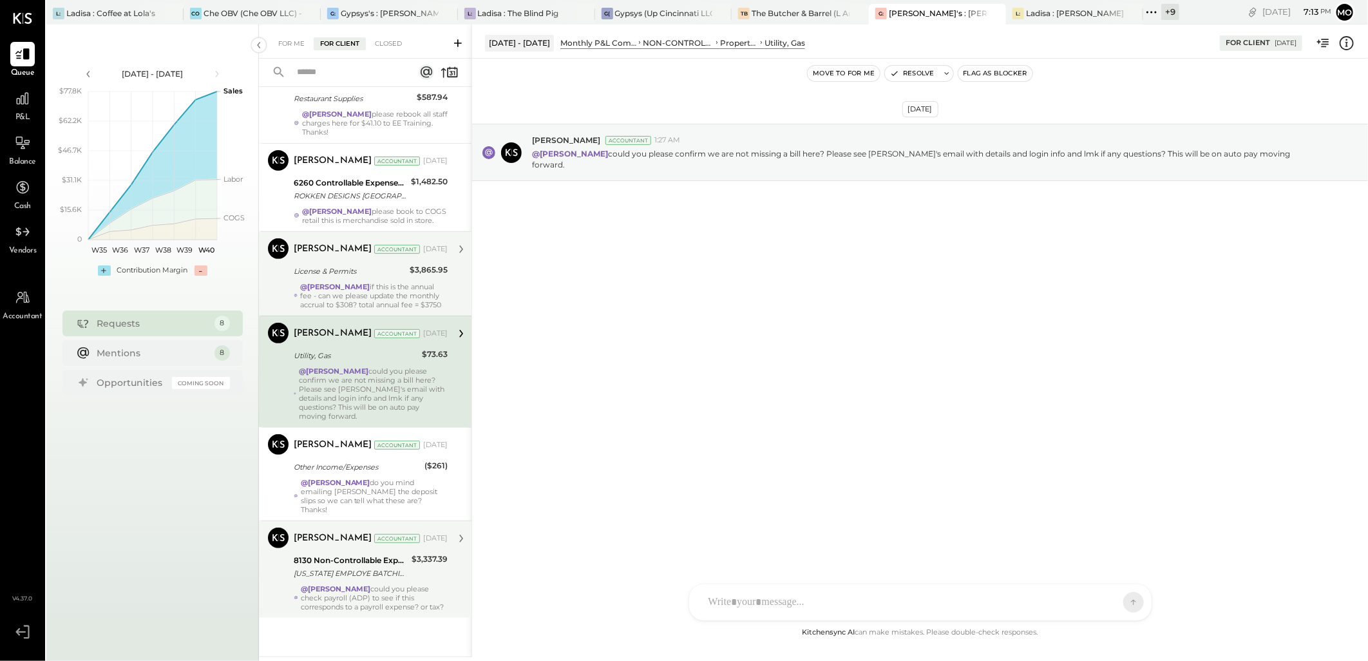
scroll to position [86, 0]
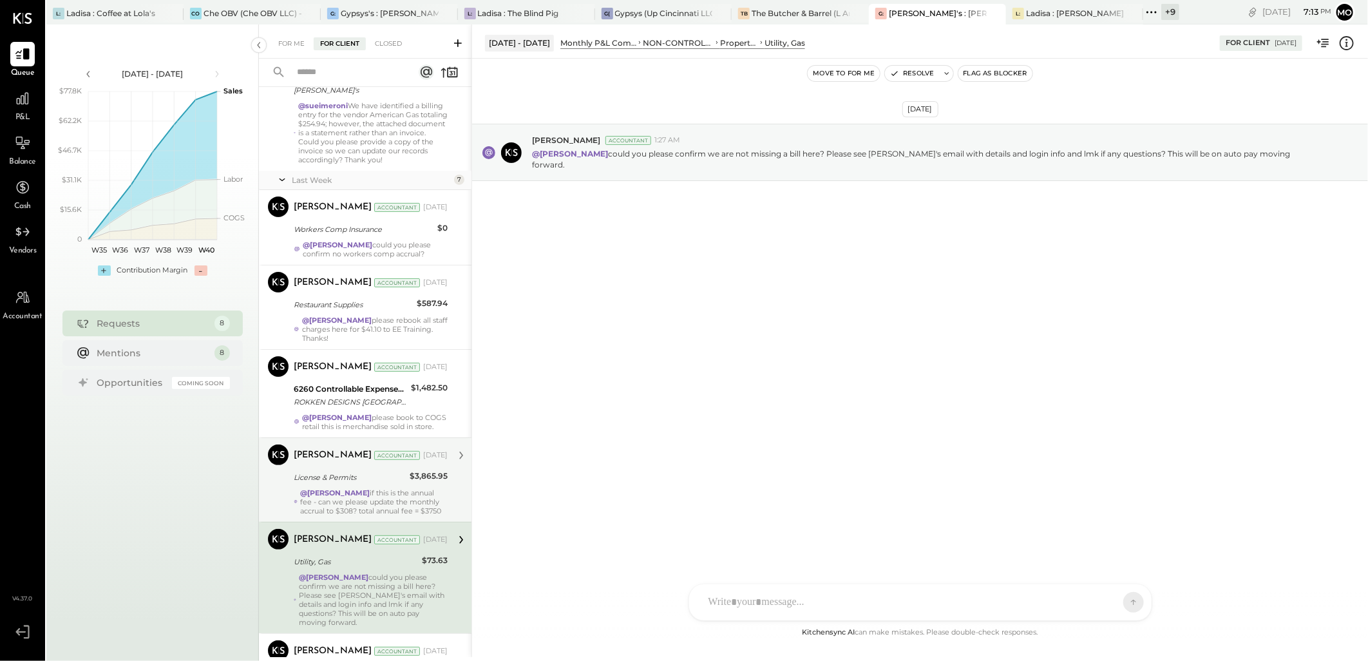
click at [407, 503] on div "[PERSON_NAME] Accountant [DATE] License & Permits $3,865.95 @Mohammadsalkin Ans…" at bounding box center [371, 479] width 154 height 71
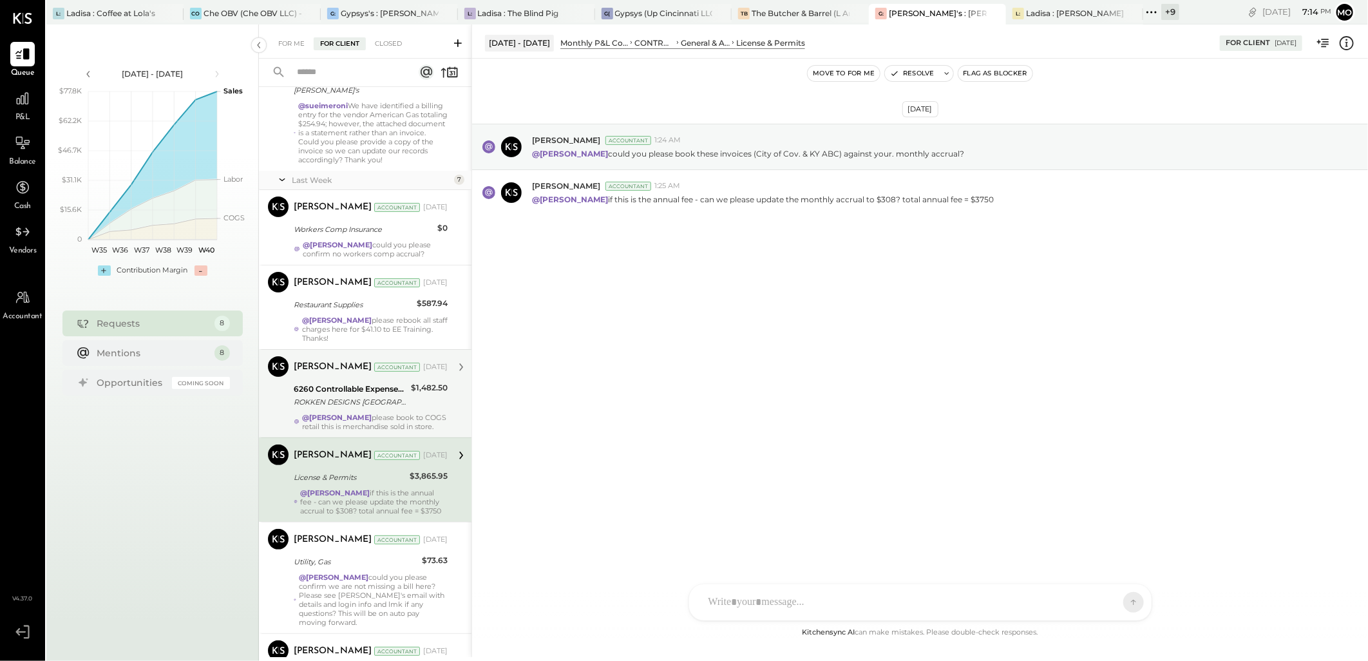
click at [417, 394] on div "$1,482.50" at bounding box center [429, 387] width 37 height 13
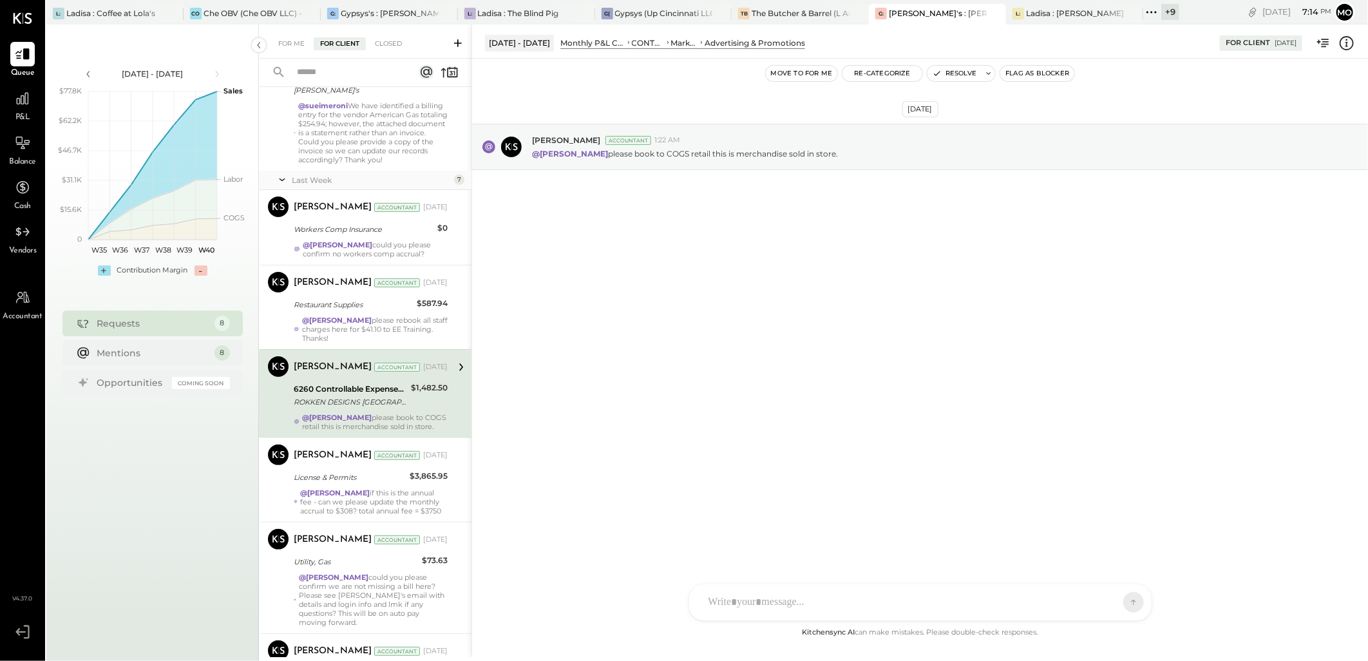
click at [773, 597] on div at bounding box center [909, 602] width 414 height 28
drag, startPoint x: 786, startPoint y: 533, endPoint x: 928, endPoint y: 488, distance: 149.1
click at [787, 533] on div "MB [PERSON_NAME]" at bounding box center [795, 543] width 148 height 26
click at [1122, 596] on icon at bounding box center [1123, 601] width 12 height 13
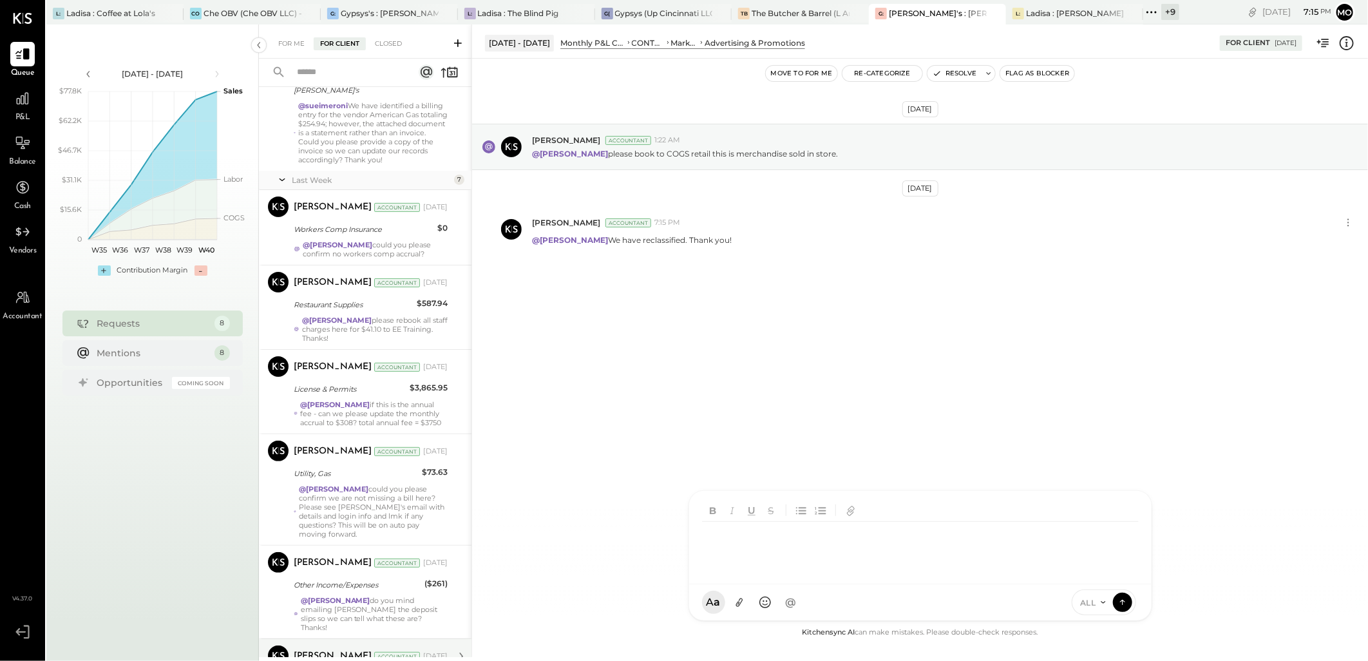
scroll to position [292, 0]
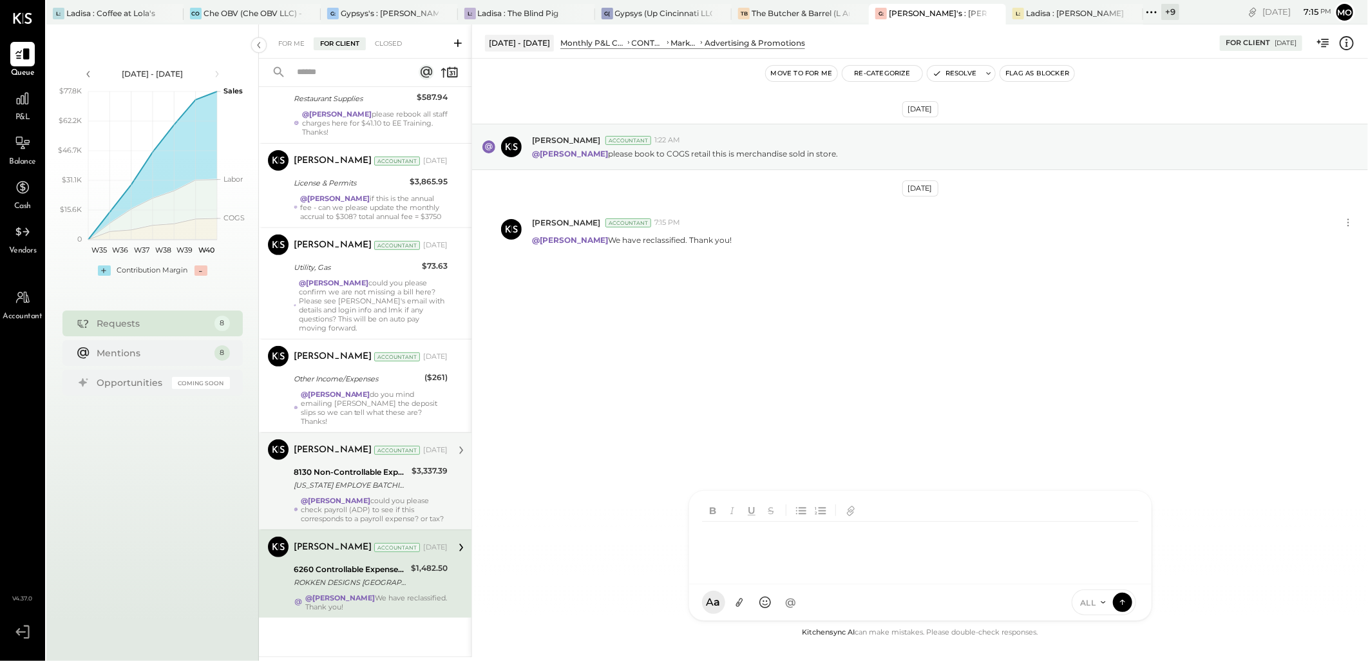
click at [339, 589] on div "6260 Controllable Expenses:Marketing & Advertising:Advertising & Promotions ROK…" at bounding box center [350, 576] width 113 height 28
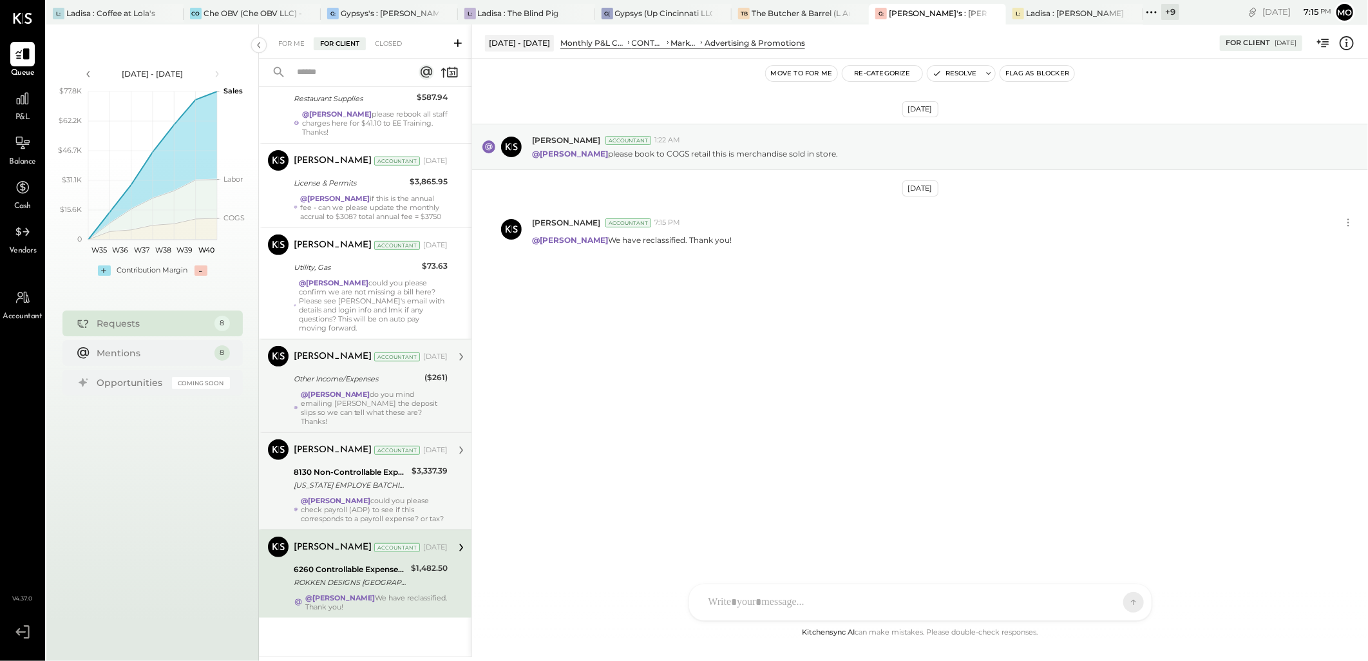
scroll to position [292, 0]
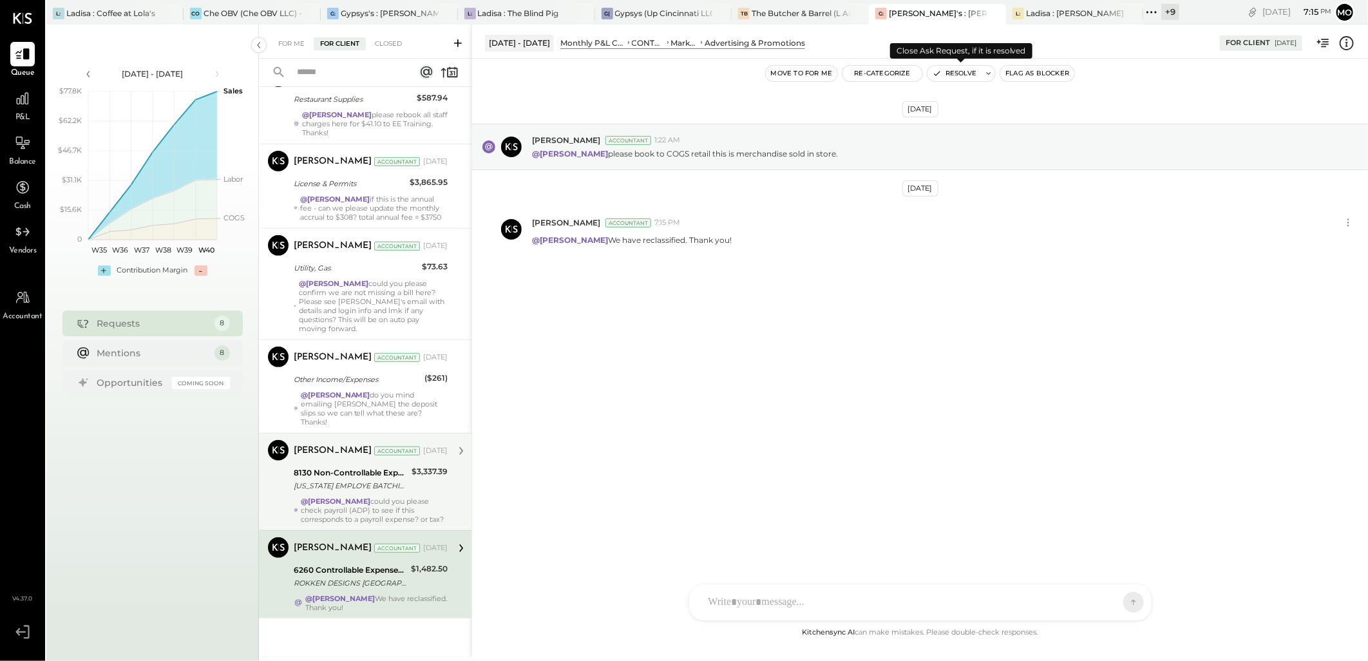
click at [964, 76] on button "Resolve" at bounding box center [955, 73] width 54 height 15
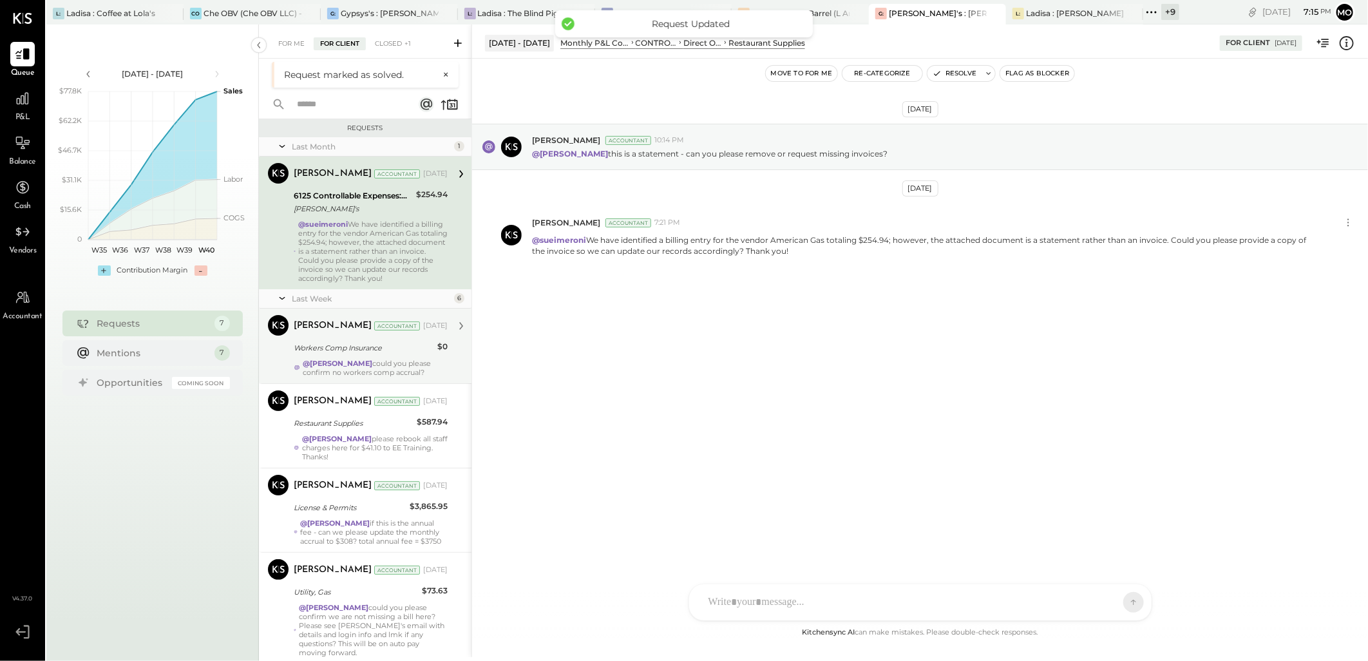
scroll to position [204, 0]
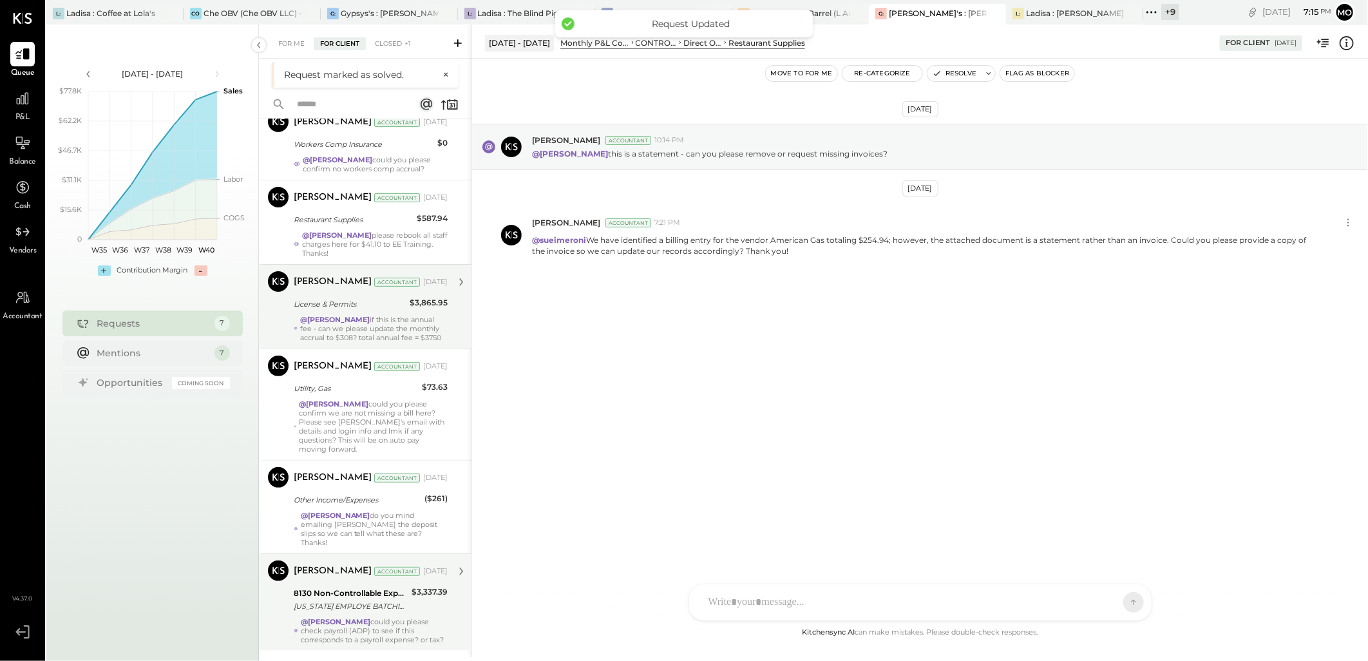
click at [354, 324] on strong "@[PERSON_NAME]" at bounding box center [335, 319] width 70 height 9
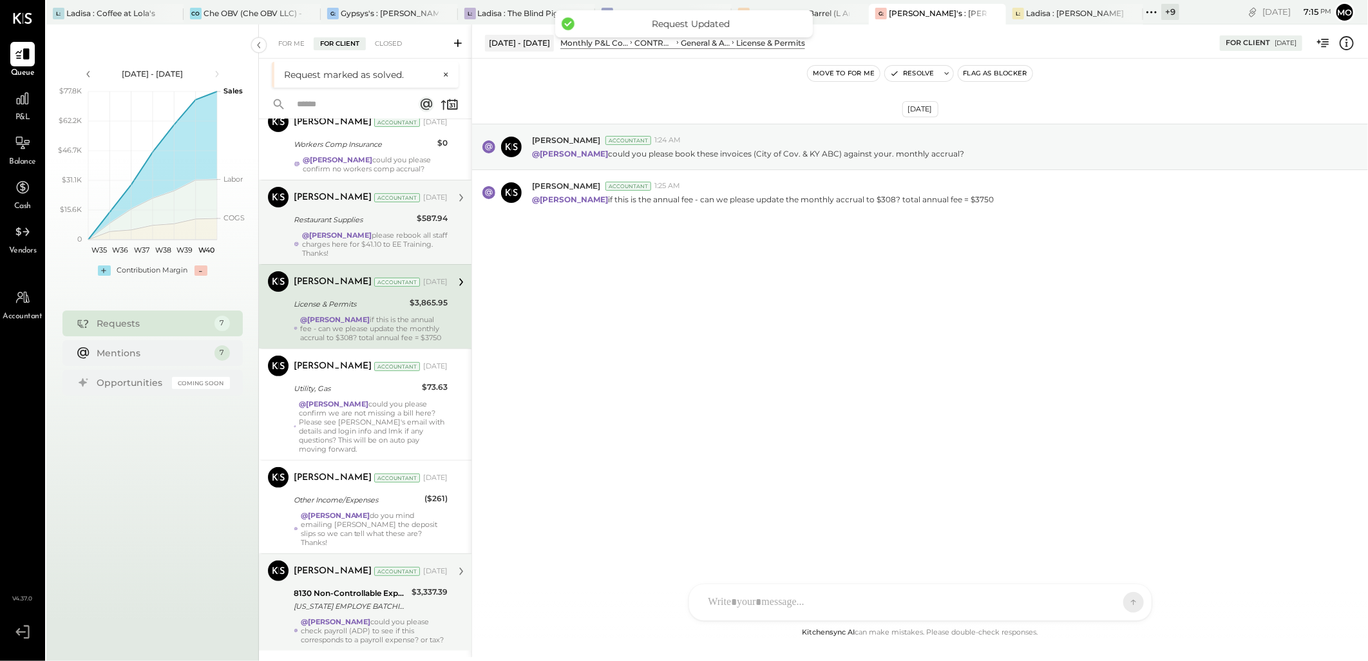
click at [357, 226] on div "Restaurant Supplies" at bounding box center [353, 219] width 119 height 13
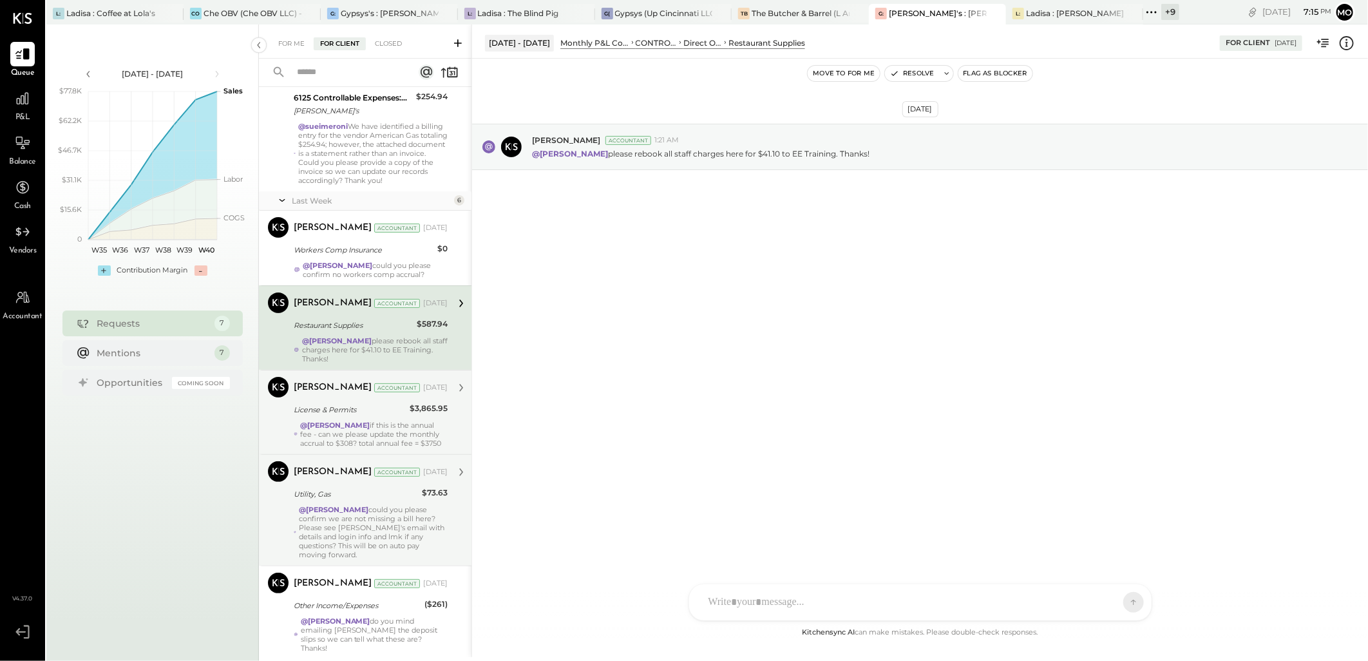
scroll to position [61, 0]
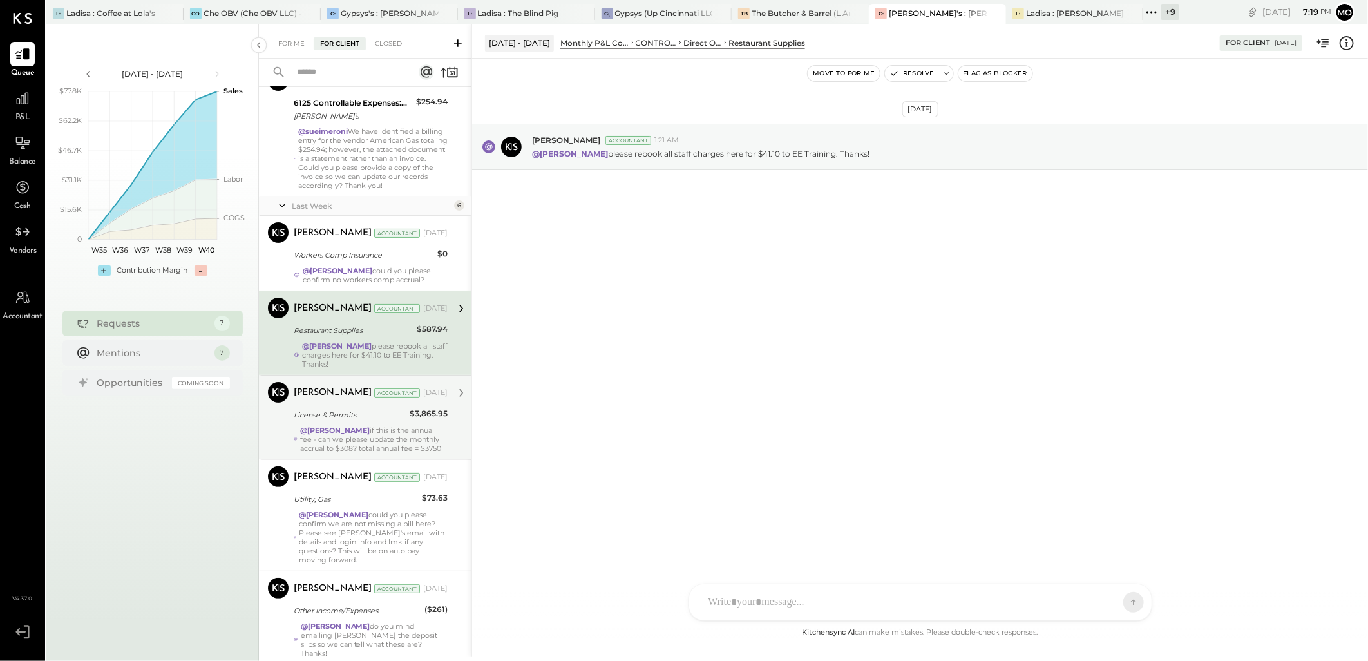
drag, startPoint x: 366, startPoint y: 358, endPoint x: 668, endPoint y: 519, distance: 342.0
click at [366, 358] on div "@[PERSON_NAME] please rebook all staff charges here for $41.10 to EE Training. …" at bounding box center [375, 354] width 146 height 27
click at [752, 573] on div at bounding box center [923, 548] width 442 height 52
click at [730, 539] on div at bounding box center [920, 548] width 437 height 52
click at [910, 528] on div "**********" at bounding box center [920, 548] width 437 height 52
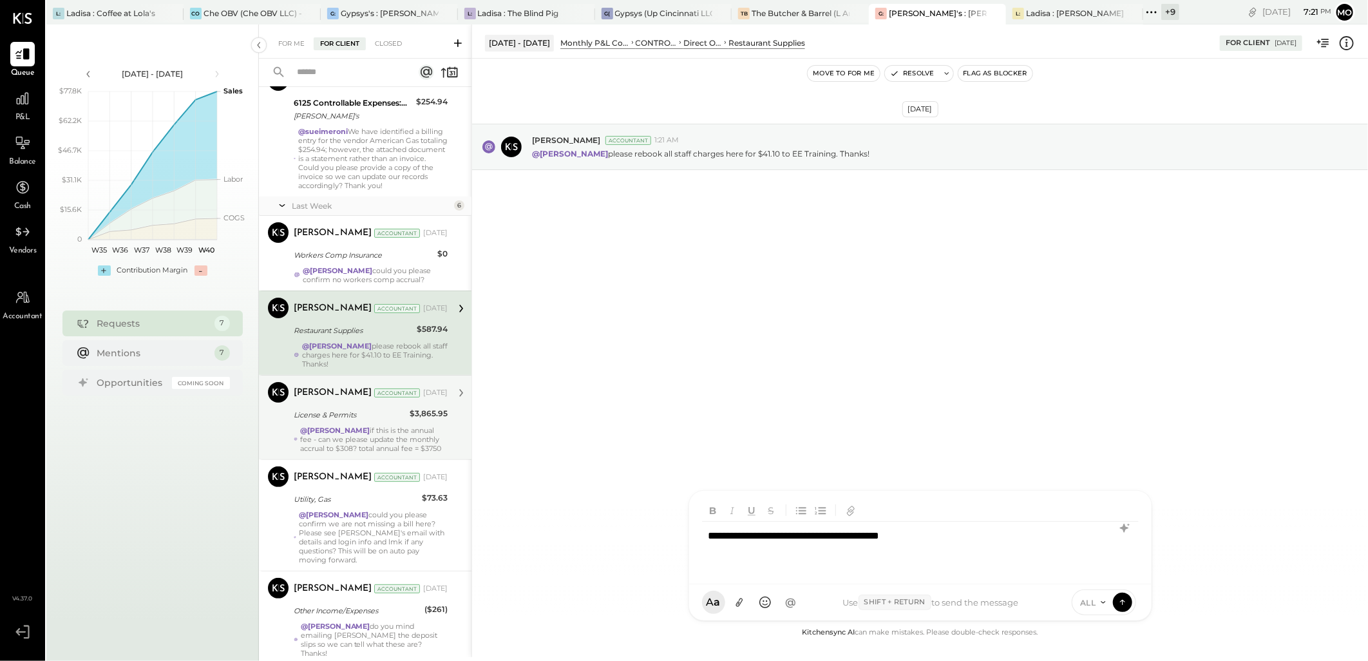
click at [934, 537] on div "**********" at bounding box center [920, 548] width 437 height 52
click at [898, 530] on div "**********" at bounding box center [920, 548] width 437 height 52
drag, startPoint x: 896, startPoint y: 533, endPoint x: 935, endPoint y: 539, distance: 39.0
click at [897, 533] on div "**********" at bounding box center [920, 548] width 437 height 52
click at [1011, 528] on div "**********" at bounding box center [920, 548] width 437 height 52
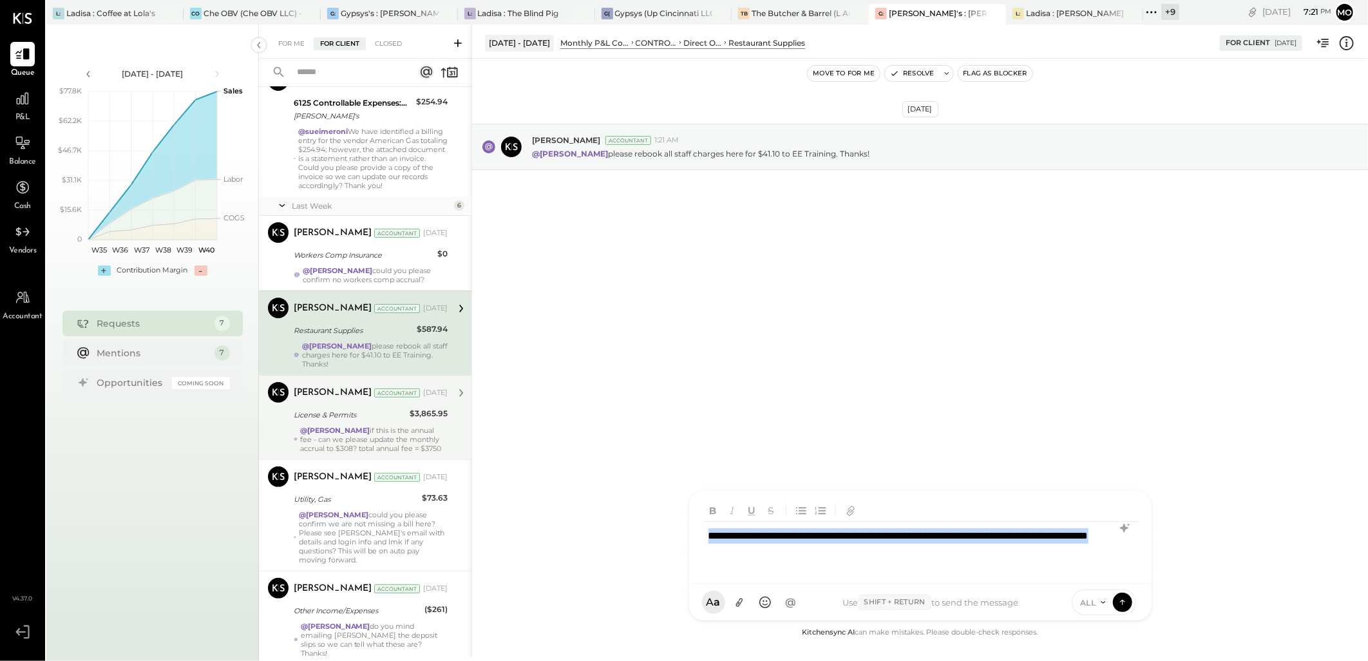
drag, startPoint x: 822, startPoint y: 555, endPoint x: 694, endPoint y: 510, distance: 135.3
click at [694, 510] on div "**********" at bounding box center [920, 537] width 462 height 93
click at [1118, 526] on icon at bounding box center [1124, 527] width 15 height 15
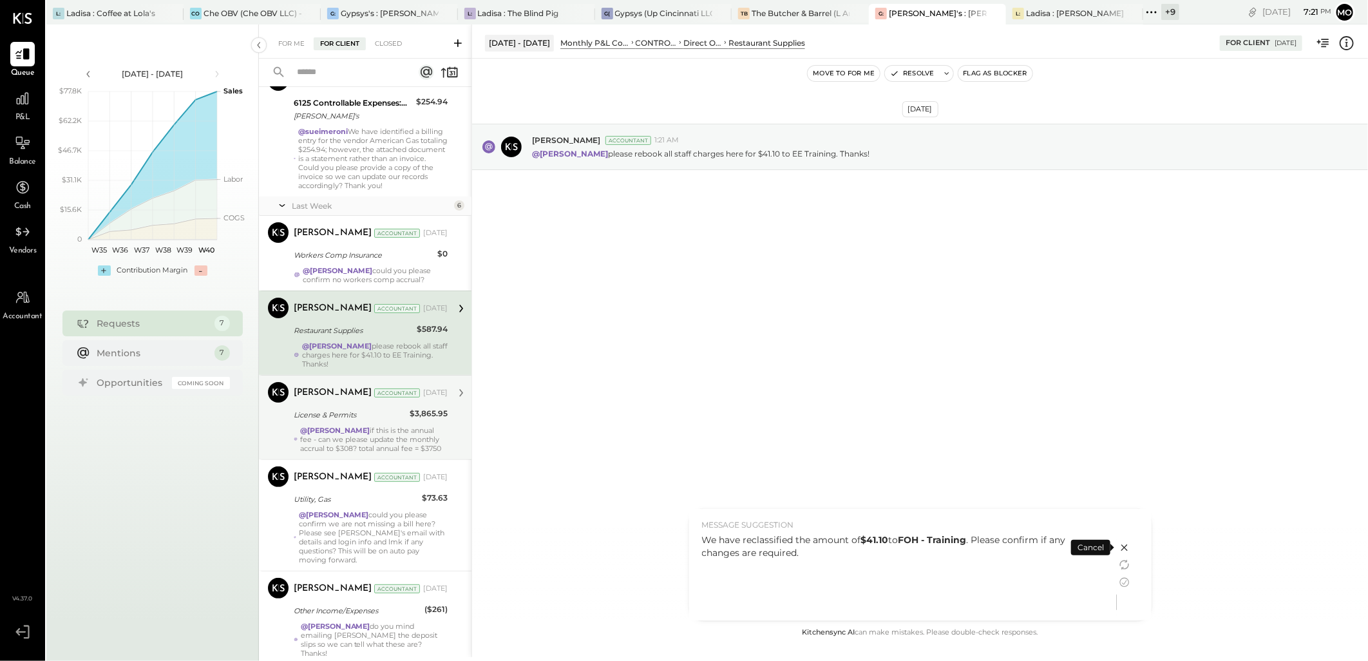
click at [850, 558] on div "We have reclassified the amount of $41.10 to FOH - Training . Please confirm if…" at bounding box center [903, 546] width 402 height 26
click at [1121, 582] on icon at bounding box center [1124, 582] width 15 height 15
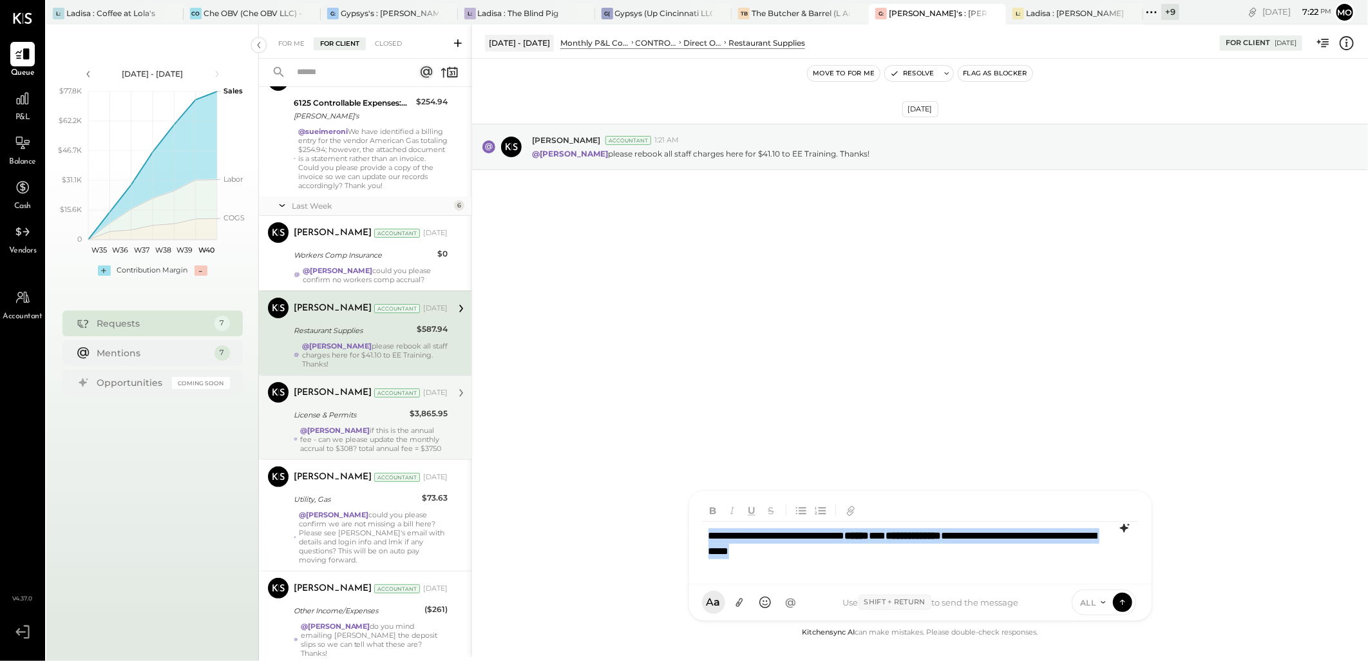
drag, startPoint x: 755, startPoint y: 531, endPoint x: 603, endPoint y: 504, distance: 154.4
click at [603, 504] on div "**********" at bounding box center [920, 340] width 897 height 633
copy div "**********"
click at [714, 532] on div "**********" at bounding box center [920, 548] width 437 height 52
drag, startPoint x: 709, startPoint y: 531, endPoint x: 848, endPoint y: 527, distance: 139.9
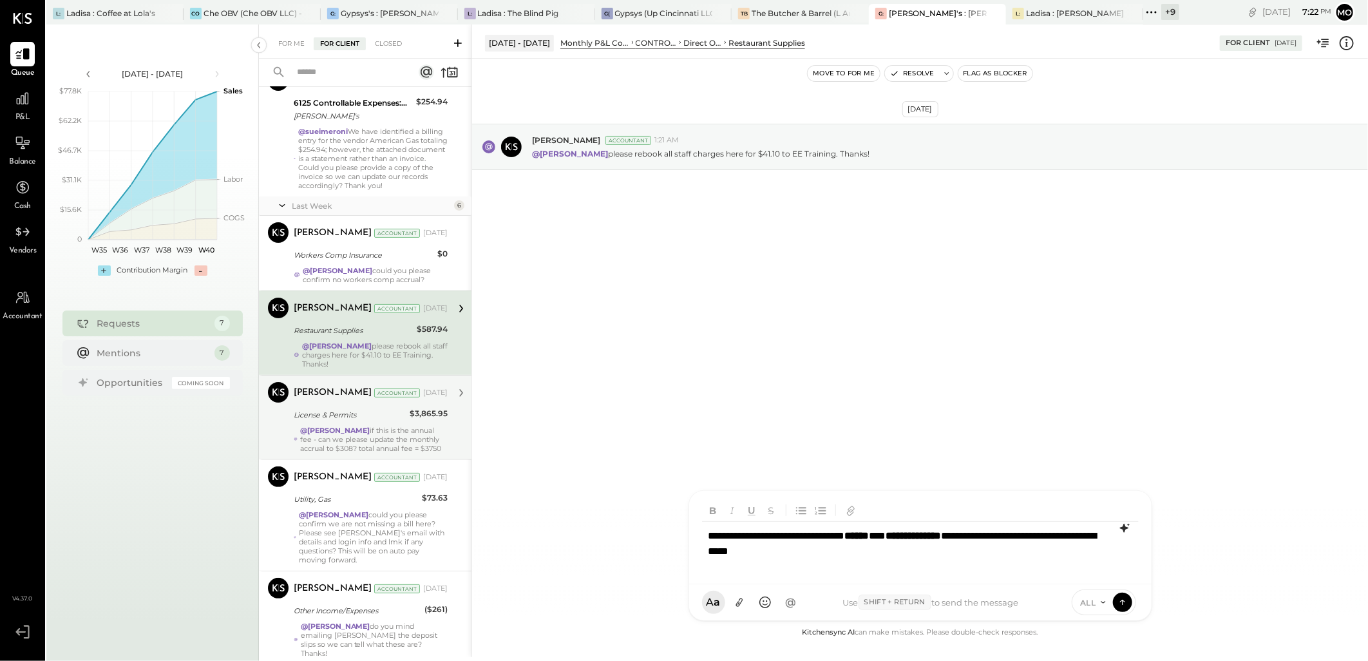
click at [715, 532] on div "**********" at bounding box center [920, 548] width 437 height 52
type input "***"
click at [814, 491] on span "[PERSON_NAME]" at bounding box center [813, 492] width 101 height 12
click at [1125, 603] on icon at bounding box center [1123, 601] width 12 height 13
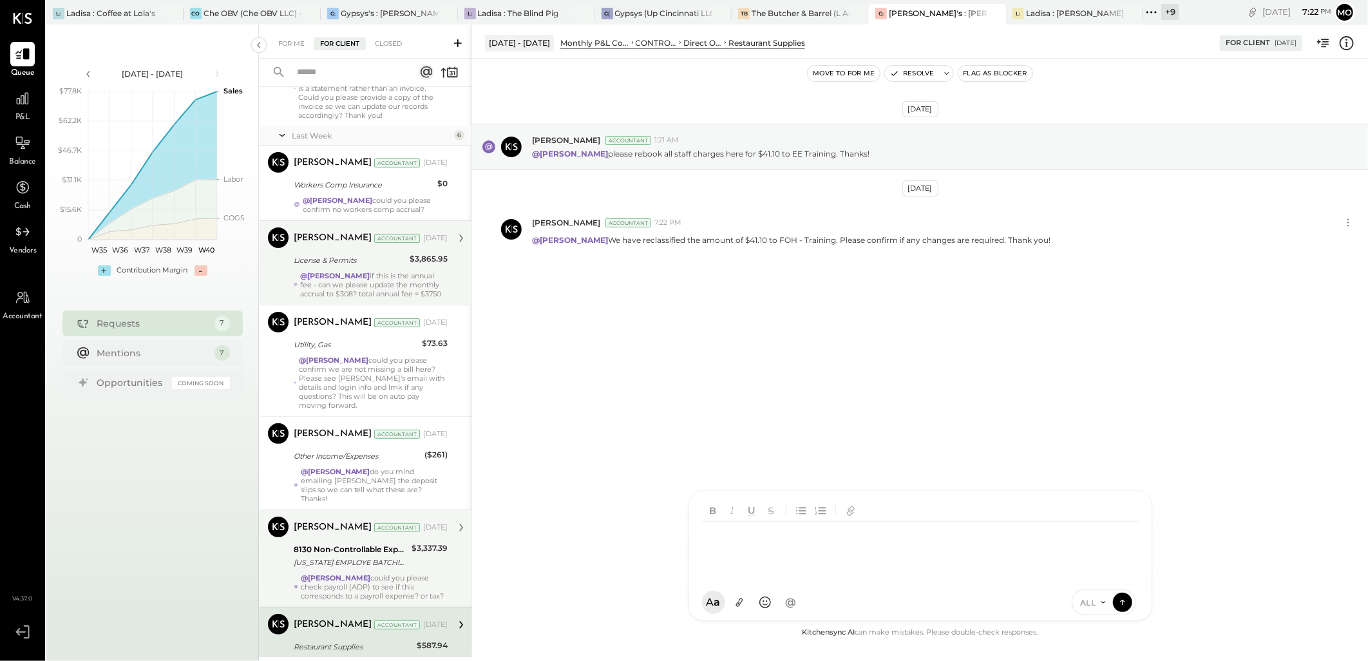
scroll to position [213, 0]
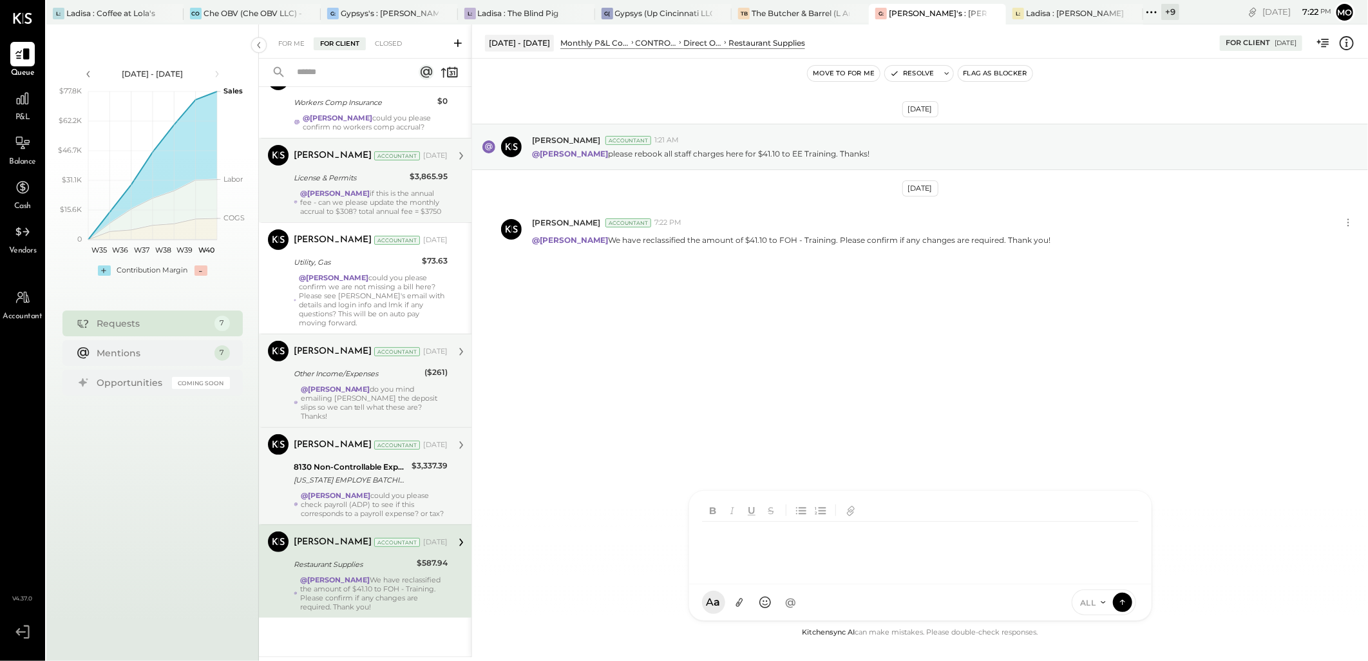
click at [412, 407] on div "@Mohammadsalkin Ansari do you mind emailing [PERSON_NAME] the deposit slips so …" at bounding box center [374, 403] width 147 height 36
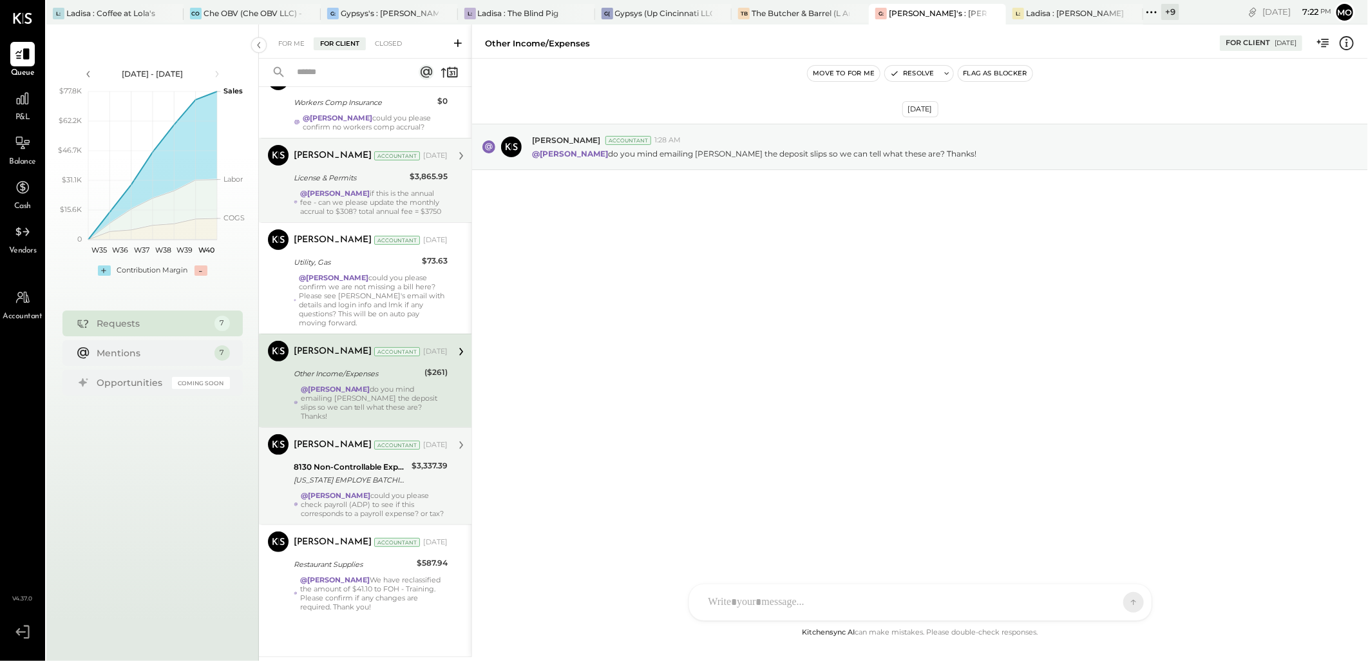
click at [408, 499] on div "@[PERSON_NAME] could you please check payroll (ADP) to see if this corresponds …" at bounding box center [374, 504] width 147 height 27
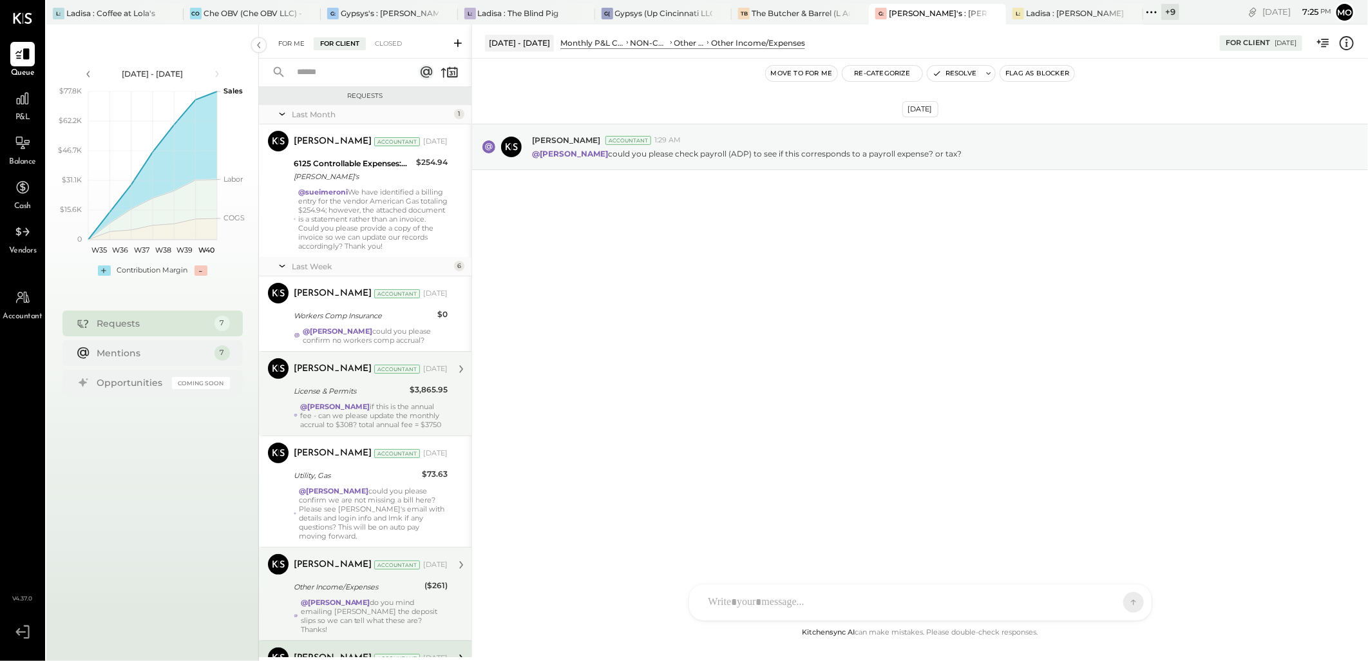
click at [294, 41] on div "For Me" at bounding box center [291, 43] width 39 height 13
